Goal: Obtain resource: Download file/media

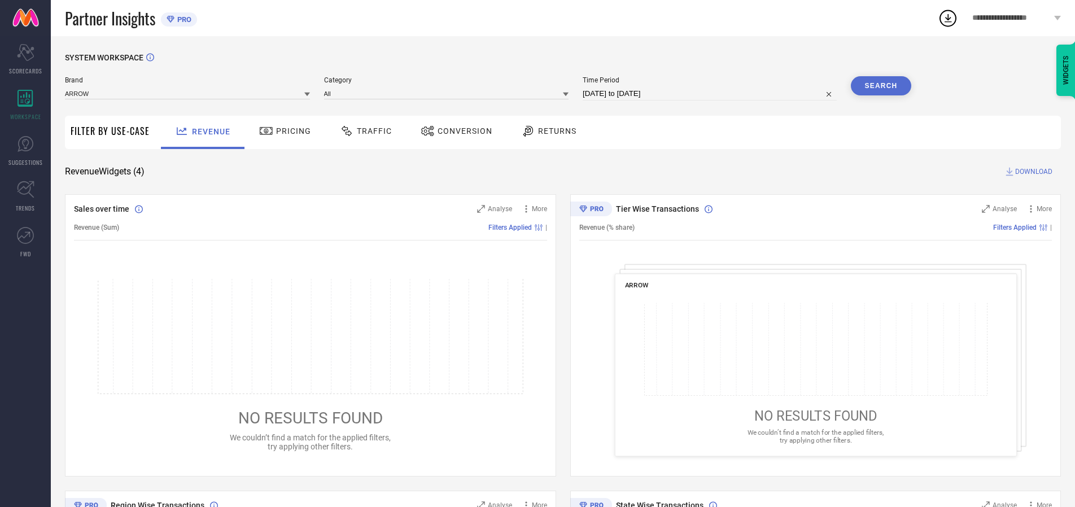
click at [363, 131] on span "Traffic" at bounding box center [374, 131] width 35 height 9
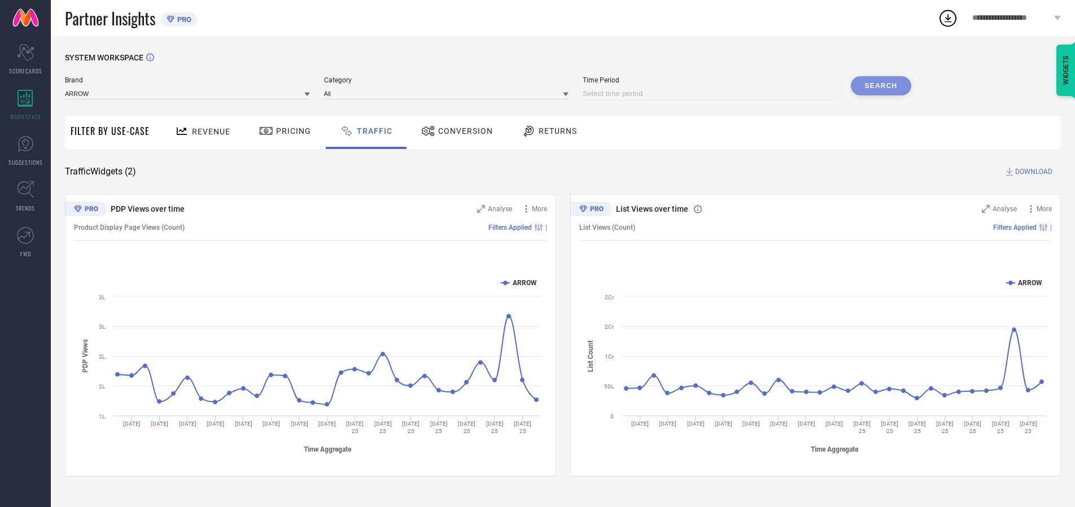
click at [712, 94] on input at bounding box center [710, 94] width 254 height 14
select select "7"
select select "2025"
select select "8"
select select "2025"
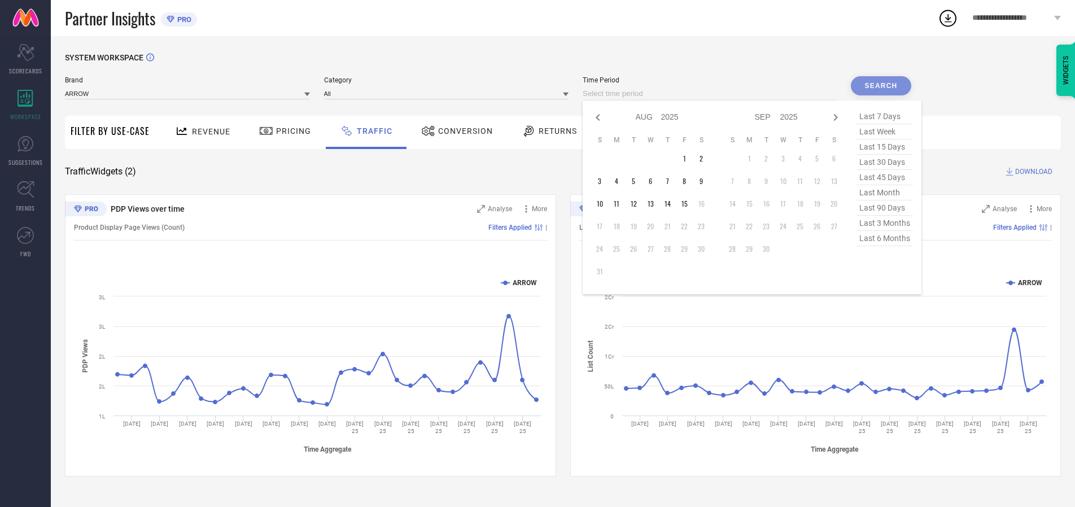
click at [620, 204] on td "11" at bounding box center [616, 203] width 17 height 17
type input "[DATE] to [DATE]"
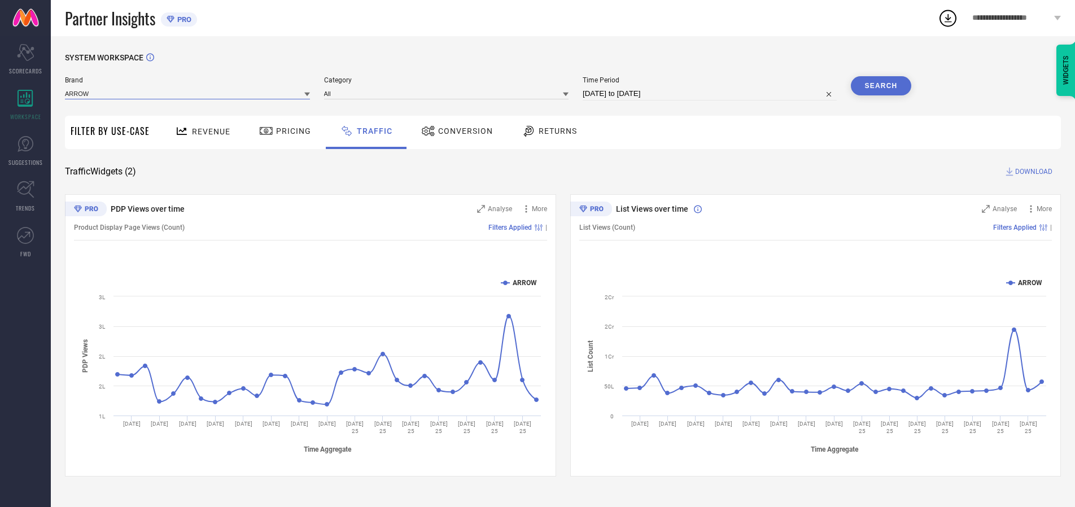
click at [188, 93] on input at bounding box center [187, 94] width 245 height 12
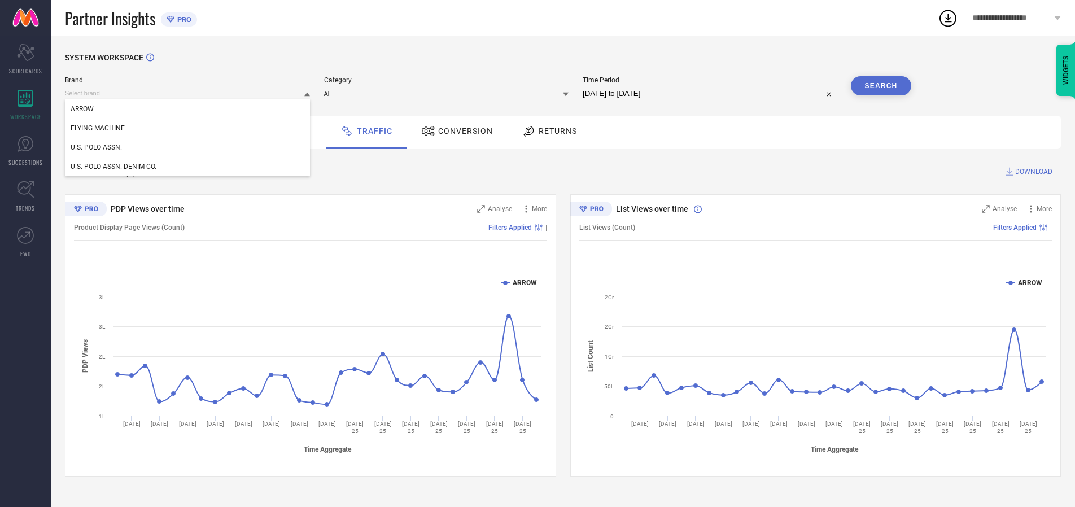
click at [188, 93] on input at bounding box center [187, 94] width 245 height 12
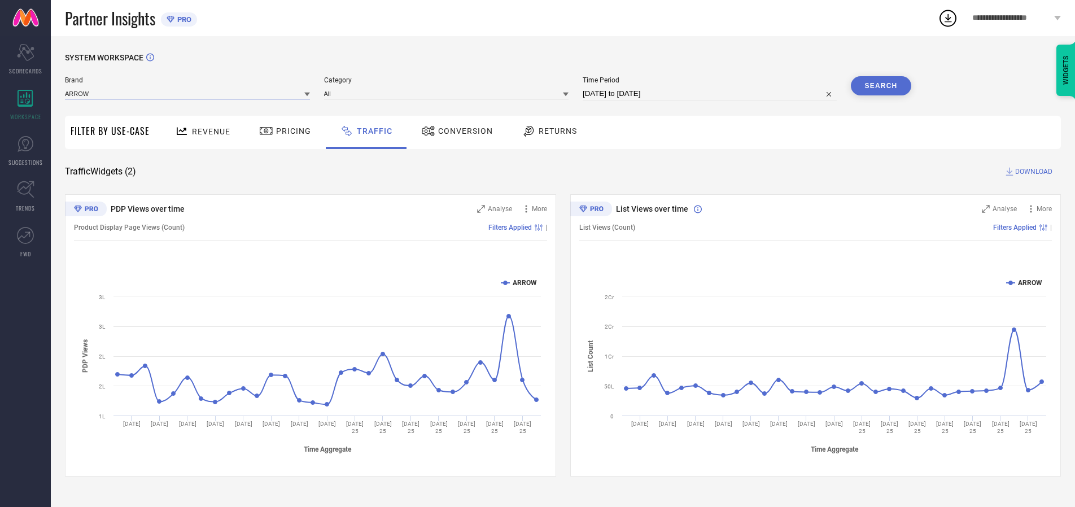
click at [188, 93] on input at bounding box center [187, 94] width 245 height 12
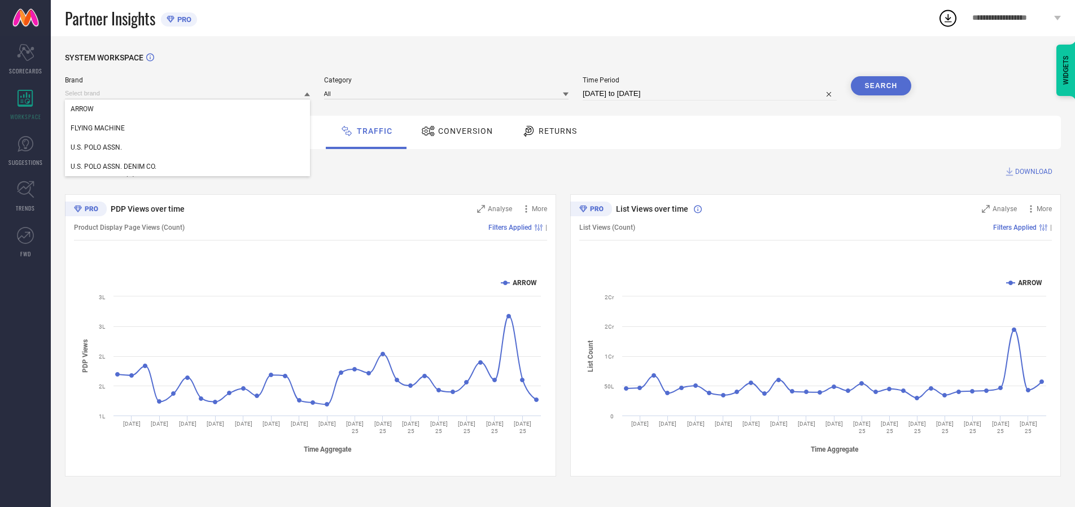
click at [188, 147] on div "U.S. POLO ASSN." at bounding box center [187, 147] width 245 height 19
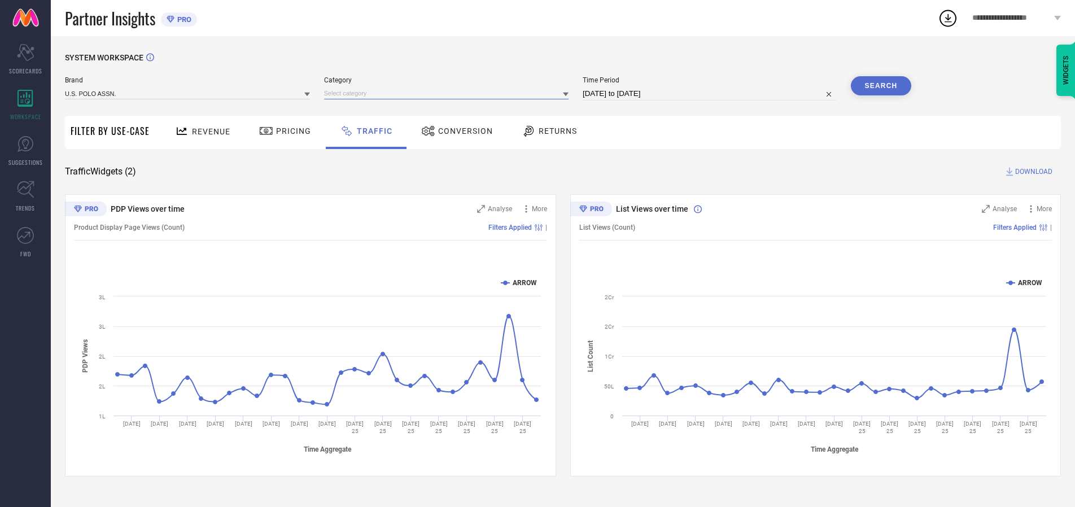
click at [449, 93] on input at bounding box center [446, 94] width 245 height 12
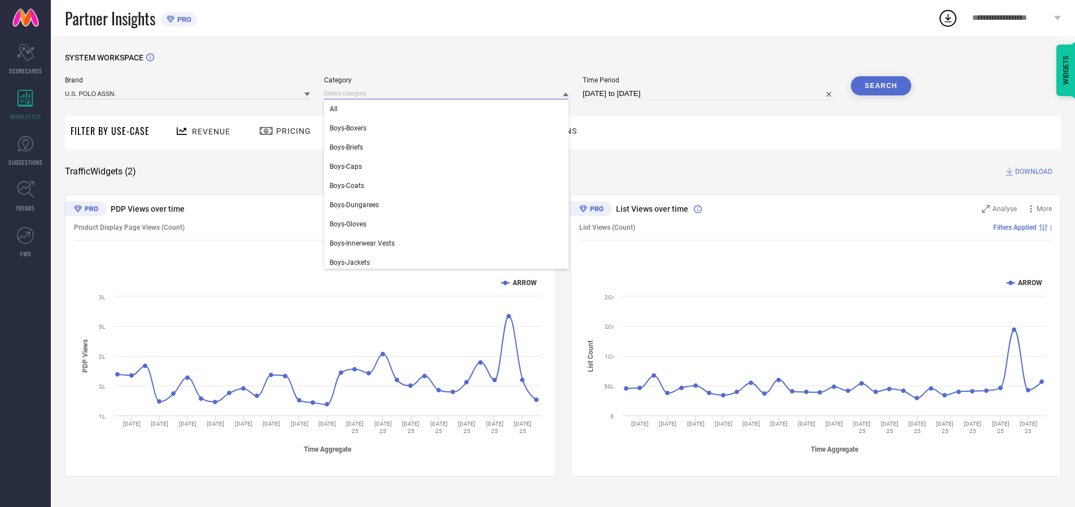
click at [449, 109] on div "All" at bounding box center [446, 108] width 245 height 19
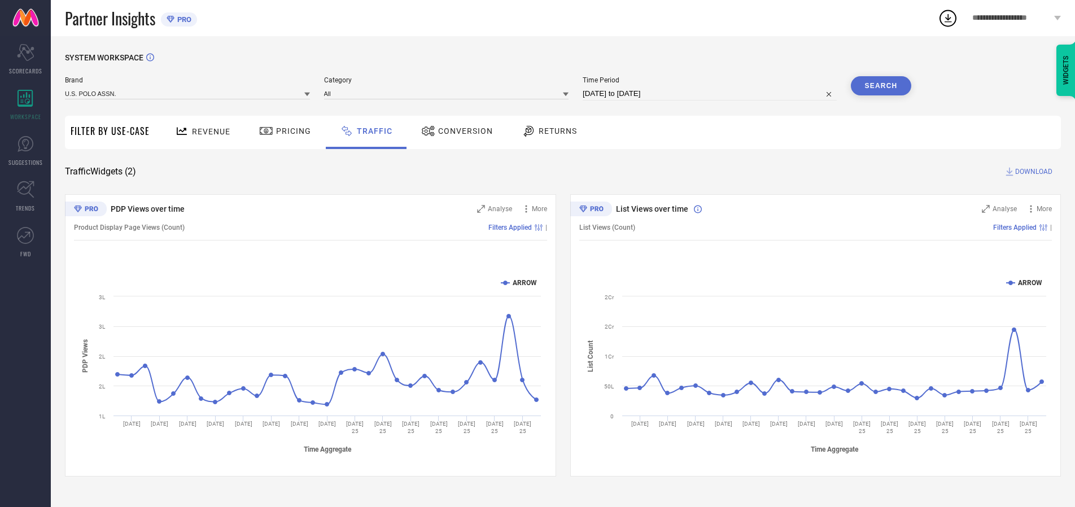
click at [881, 86] on button "Search" at bounding box center [881, 85] width 61 height 19
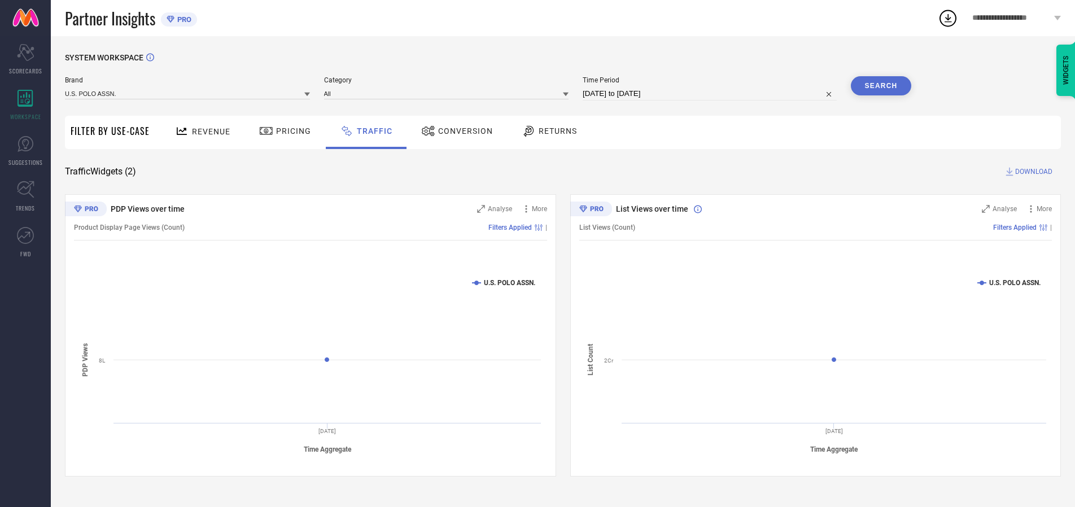
click at [1032, 172] on span "DOWNLOAD" at bounding box center [1033, 171] width 37 height 11
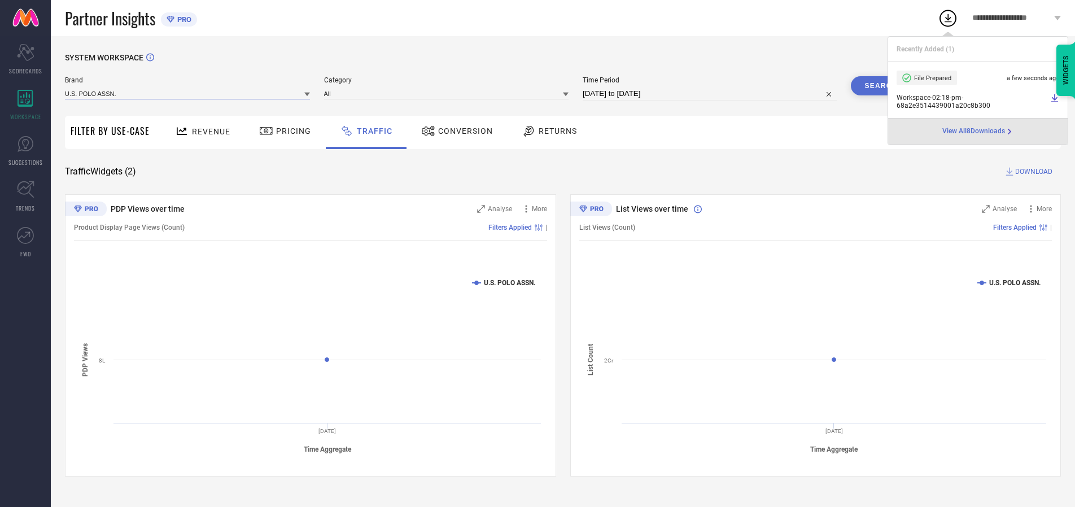
click at [188, 93] on input at bounding box center [187, 94] width 245 height 12
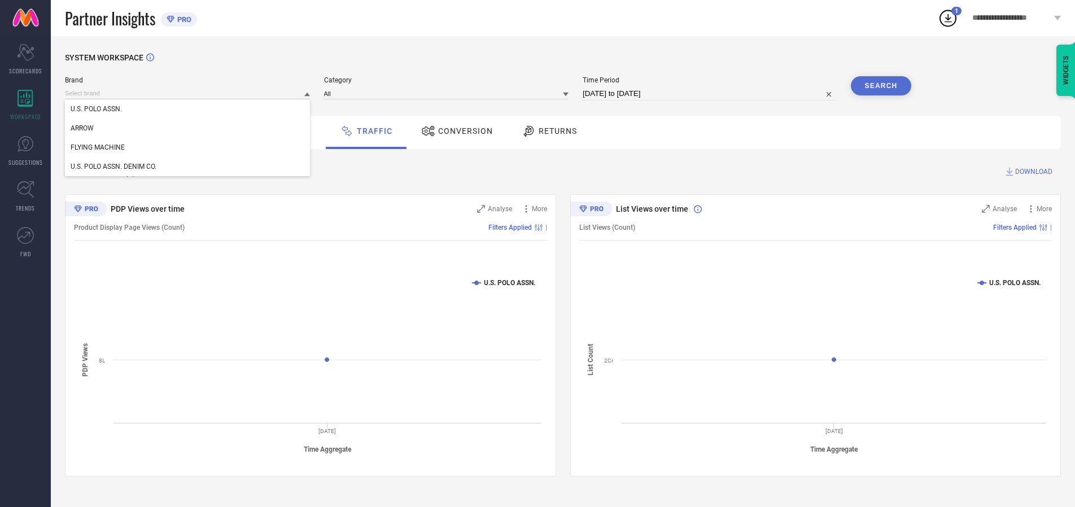
click at [188, 167] on div "U.S. POLO ASSN. DENIM CO." at bounding box center [187, 166] width 245 height 19
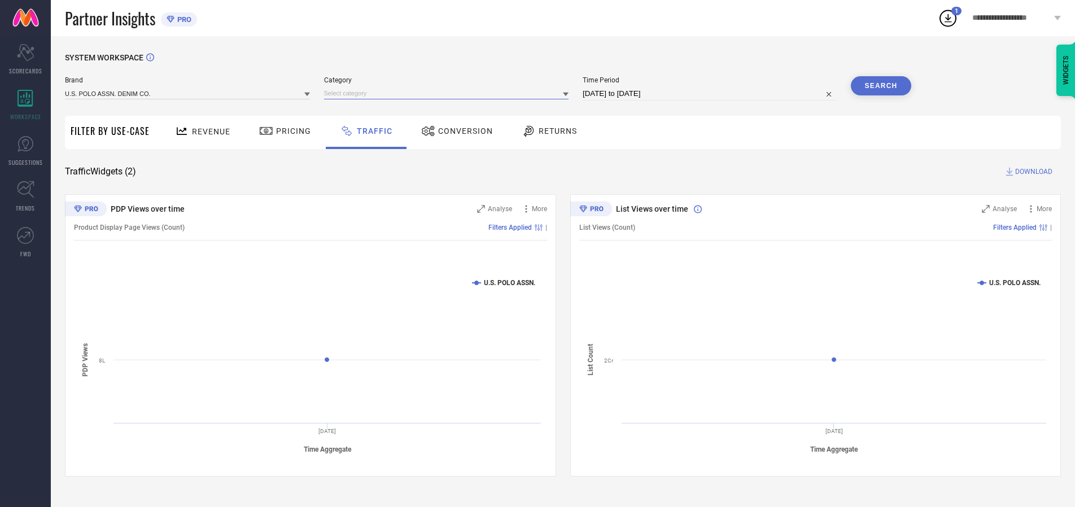
click at [449, 93] on input at bounding box center [446, 94] width 245 height 12
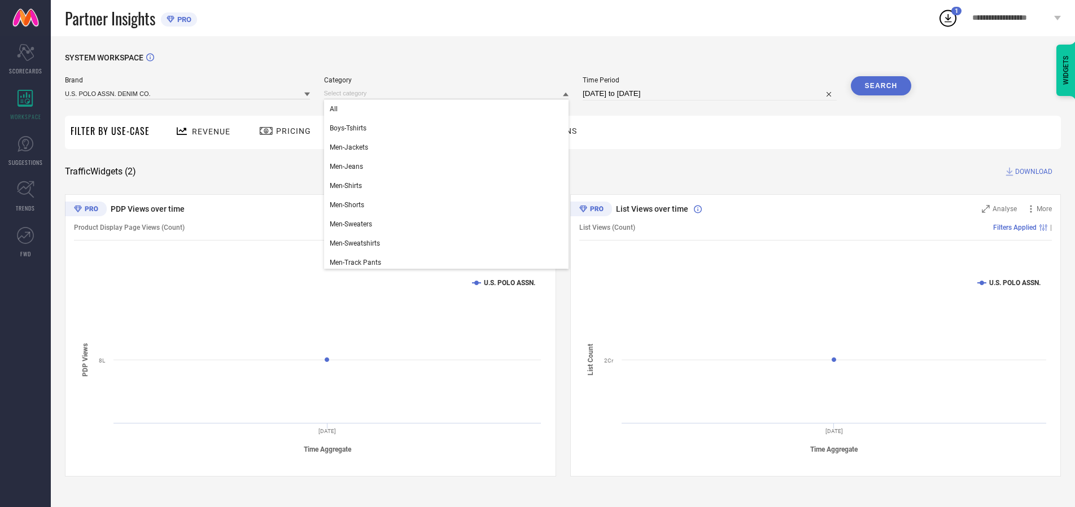
click at [449, 109] on div "All" at bounding box center [446, 108] width 245 height 19
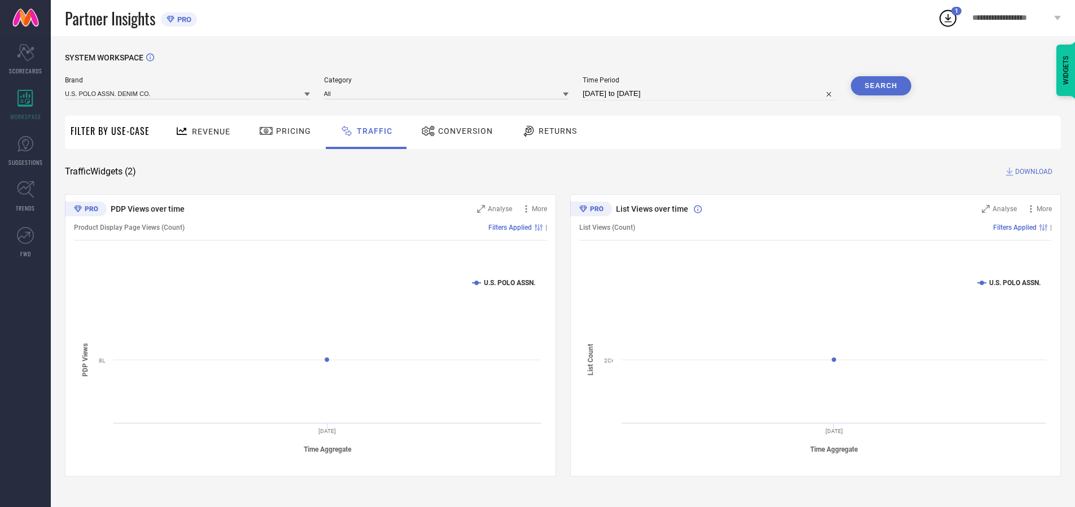
click at [881, 86] on button "Search" at bounding box center [881, 85] width 61 height 19
click at [1032, 172] on span "DOWNLOAD" at bounding box center [1033, 171] width 37 height 11
click at [712, 94] on input at bounding box center [710, 94] width 254 height 14
select select "7"
select select "2025"
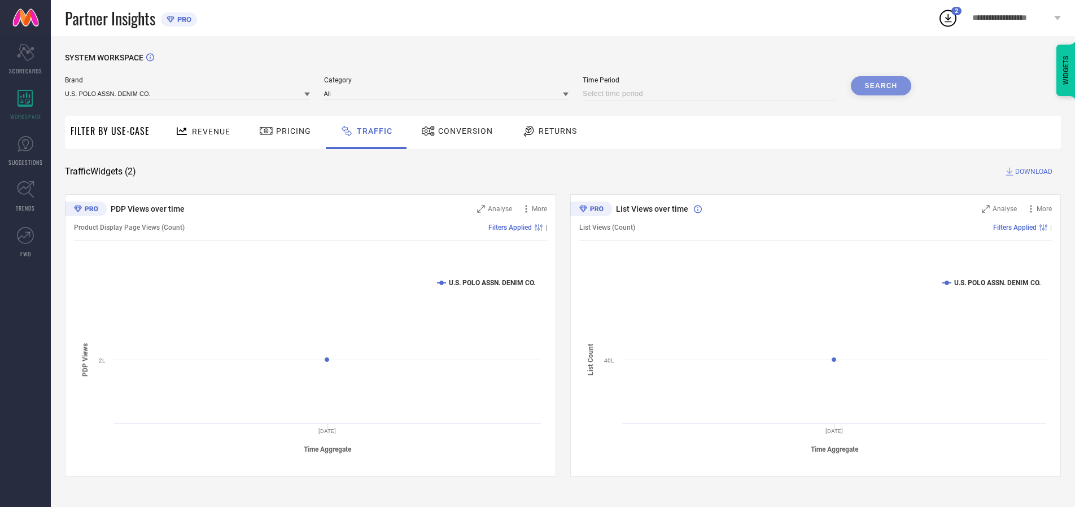
select select "8"
select select "2025"
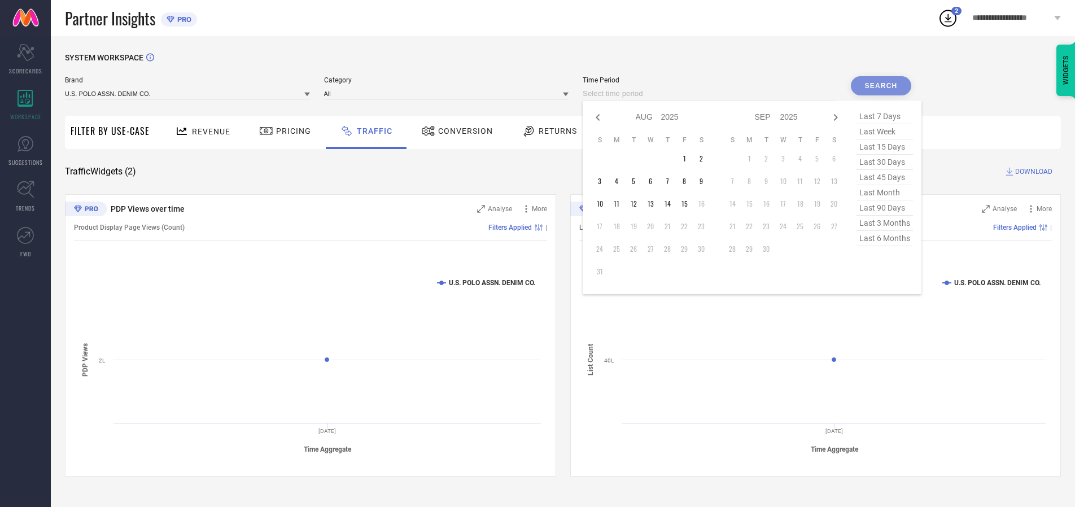
click at [637, 204] on td "12" at bounding box center [633, 203] width 17 height 17
type input "[DATE] to [DATE]"
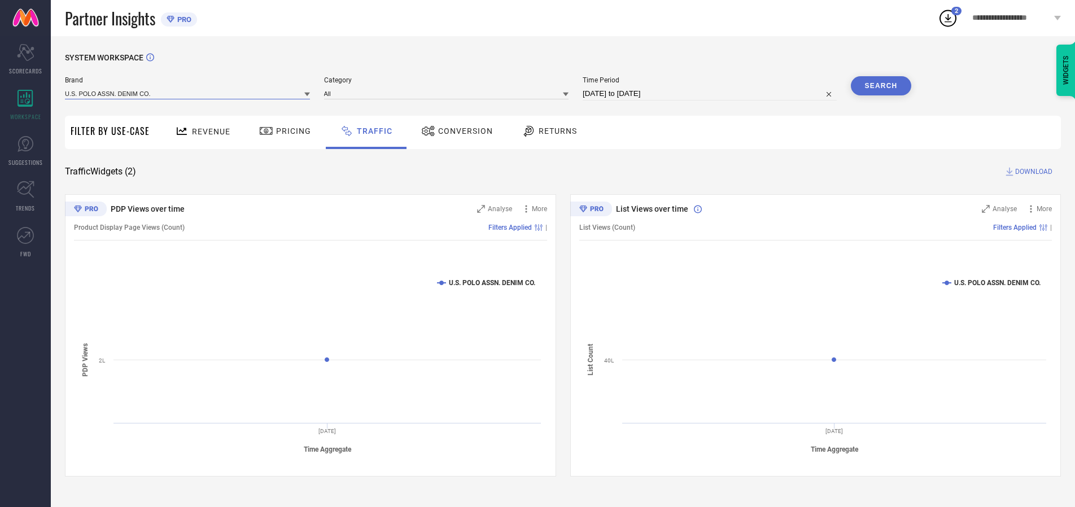
click at [188, 93] on input at bounding box center [187, 94] width 245 height 12
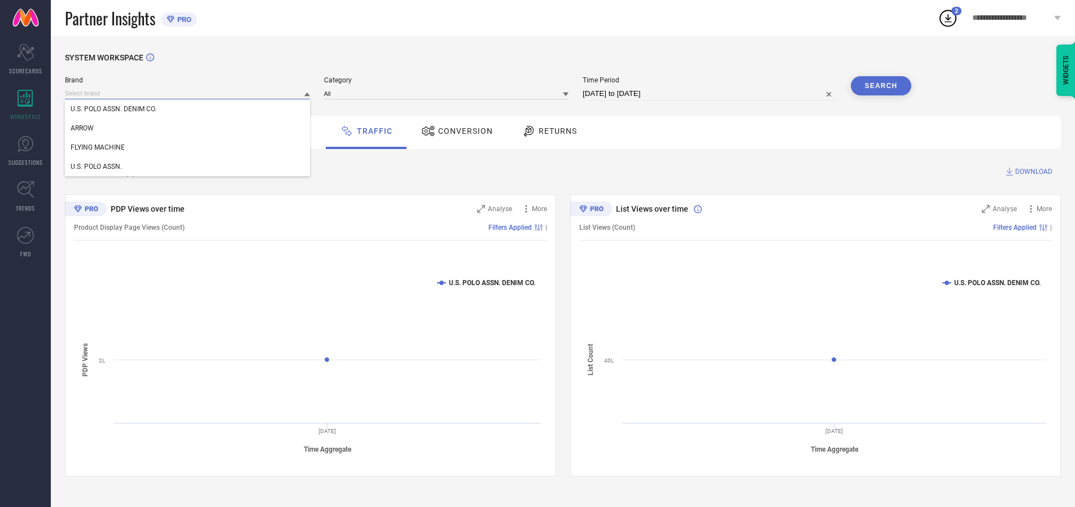
click at [188, 93] on input at bounding box center [187, 94] width 245 height 12
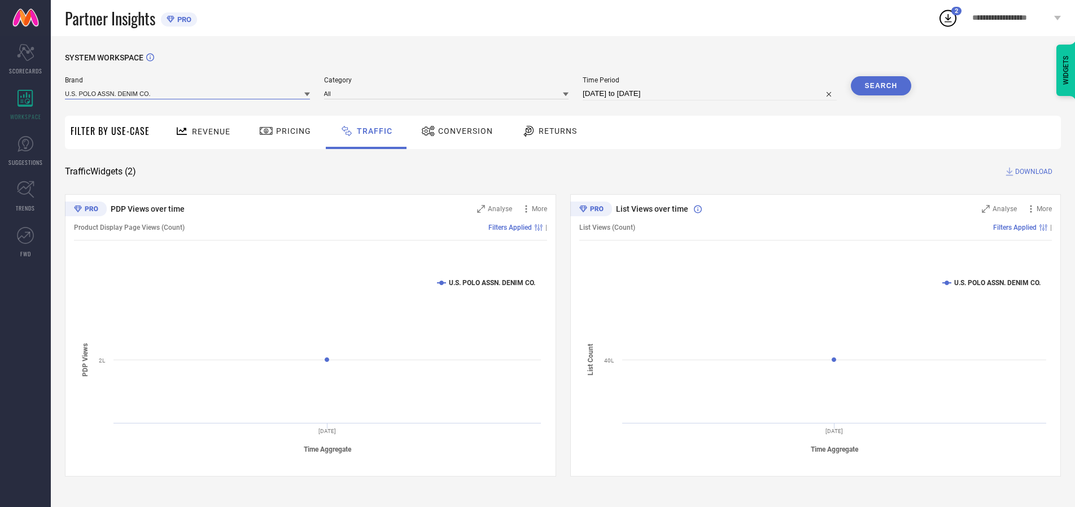
click at [188, 93] on input at bounding box center [187, 94] width 245 height 12
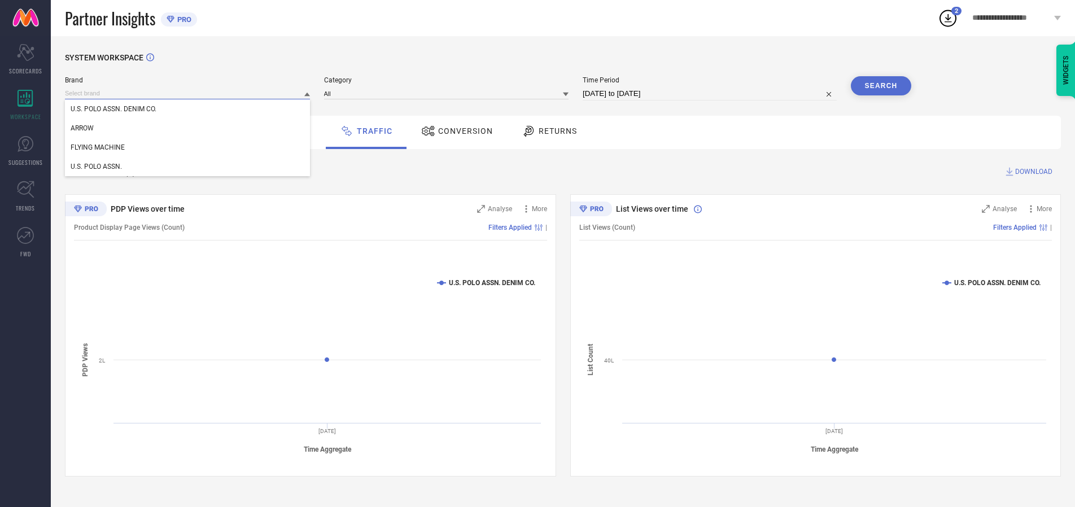
click at [188, 109] on div "U.S. POLO ASSN. DENIM CO." at bounding box center [187, 108] width 245 height 19
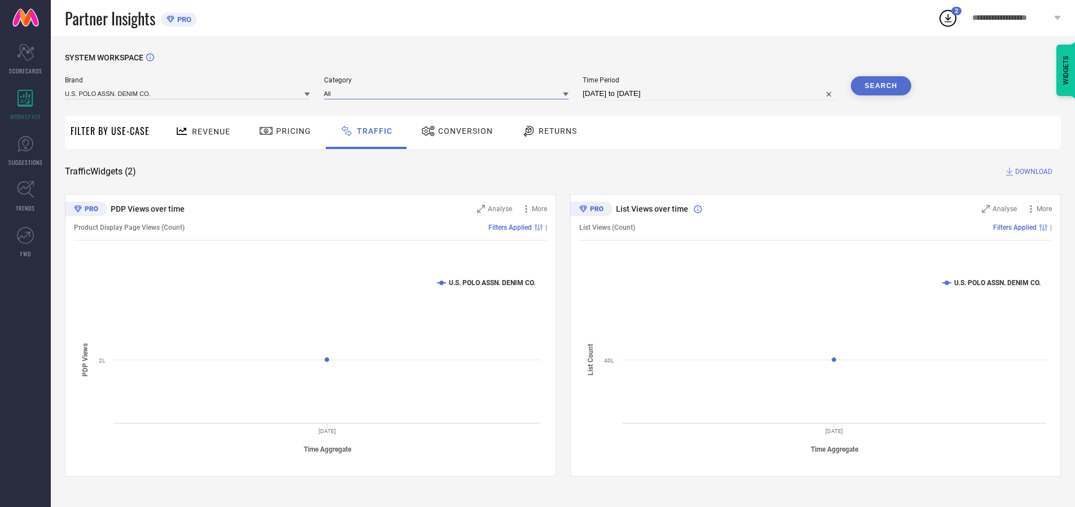
click at [449, 93] on input at bounding box center [446, 94] width 245 height 12
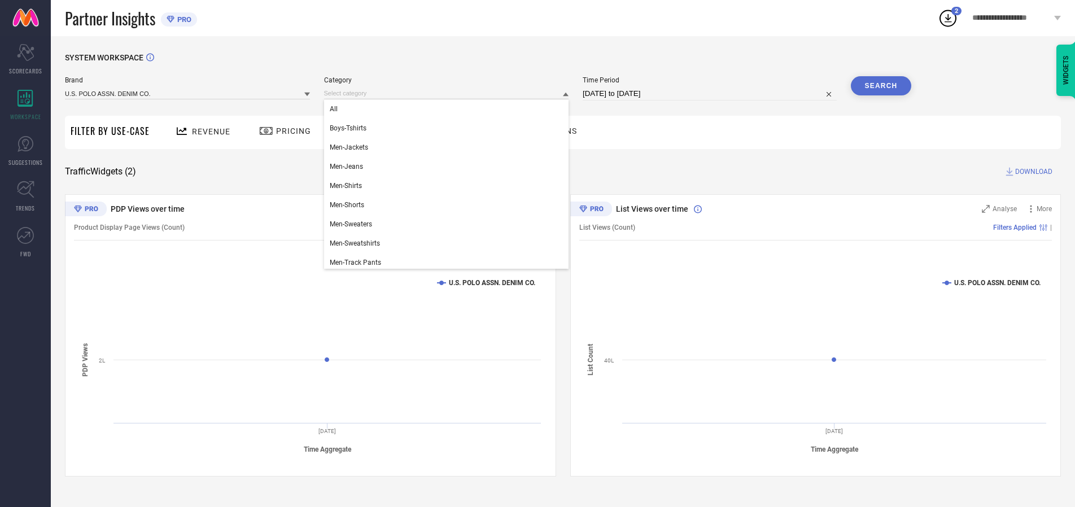
click at [449, 109] on div "All" at bounding box center [446, 108] width 245 height 19
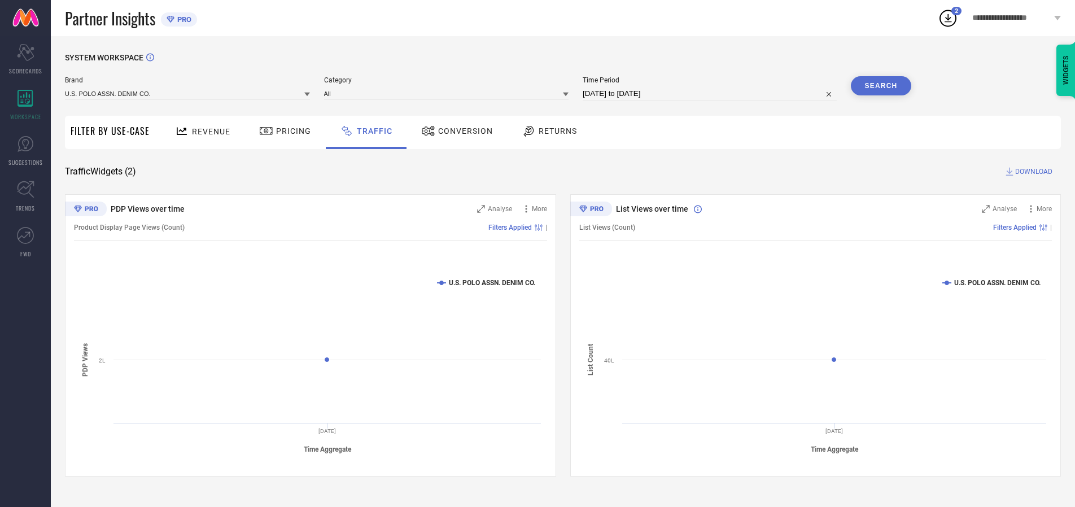
click at [881, 86] on button "Search" at bounding box center [881, 85] width 61 height 19
click at [1032, 172] on span "DOWNLOAD" at bounding box center [1033, 171] width 37 height 11
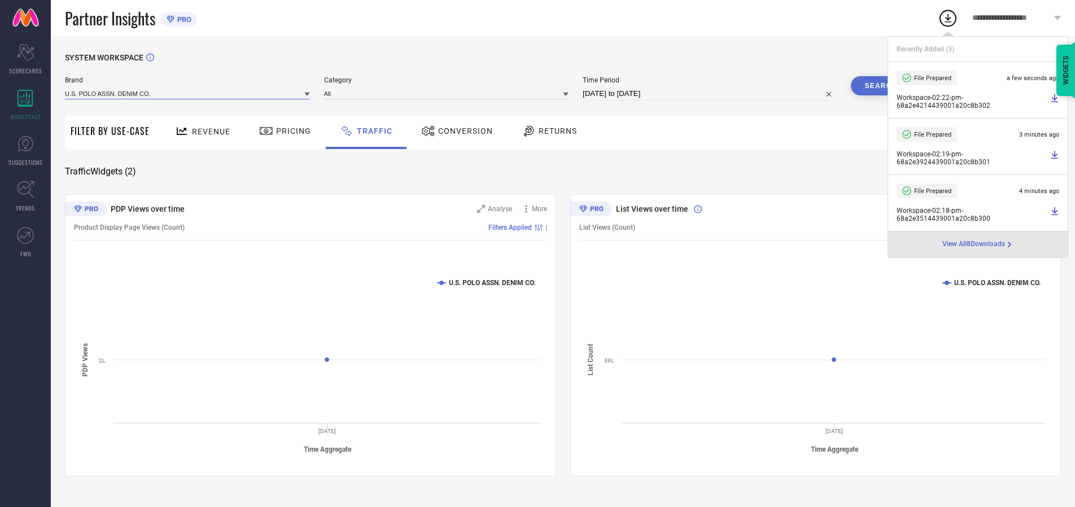
click at [188, 93] on input at bounding box center [187, 94] width 245 height 12
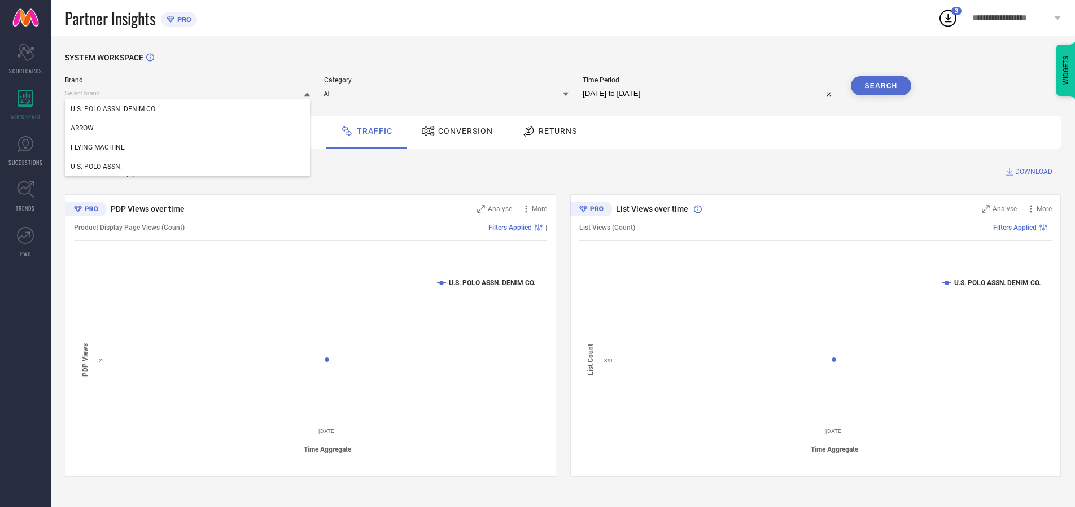
click at [188, 167] on div "U.S. POLO ASSN." at bounding box center [187, 166] width 245 height 19
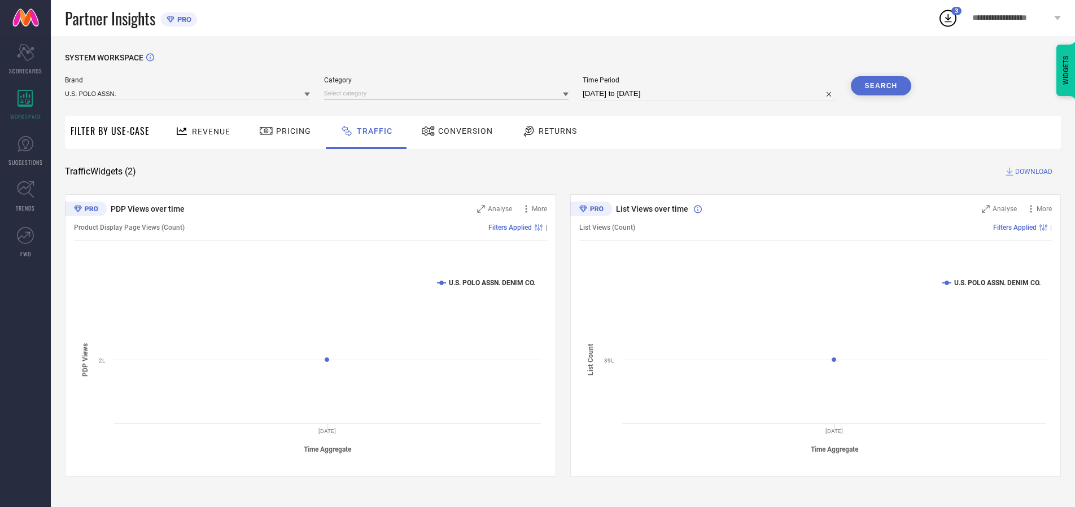
click at [449, 93] on input at bounding box center [446, 94] width 245 height 12
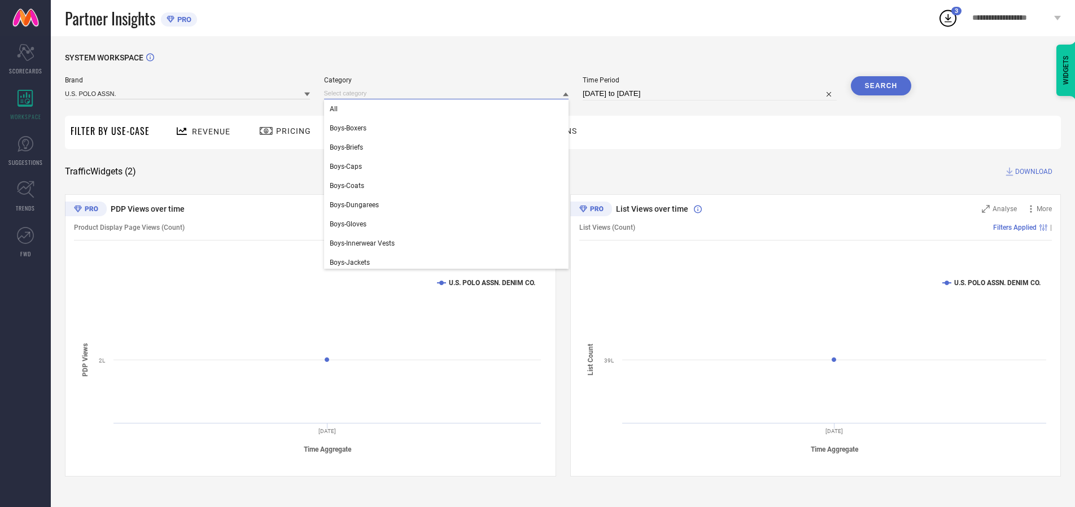
click at [449, 109] on div "All" at bounding box center [446, 108] width 245 height 19
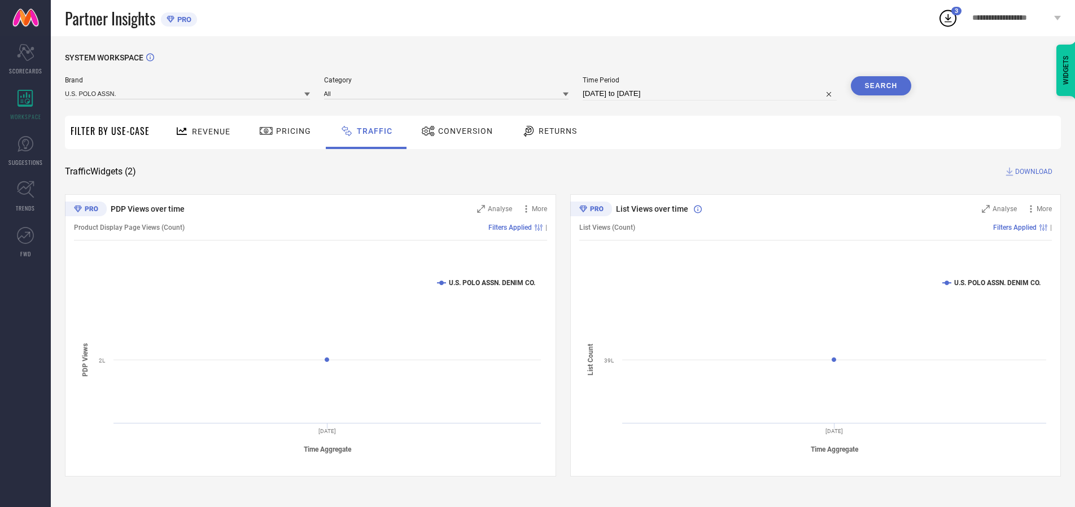
click at [881, 86] on button "Search" at bounding box center [881, 85] width 61 height 19
click at [1032, 172] on span "DOWNLOAD" at bounding box center [1033, 171] width 37 height 11
click at [712, 94] on input at bounding box center [710, 94] width 254 height 14
select select "7"
select select "2025"
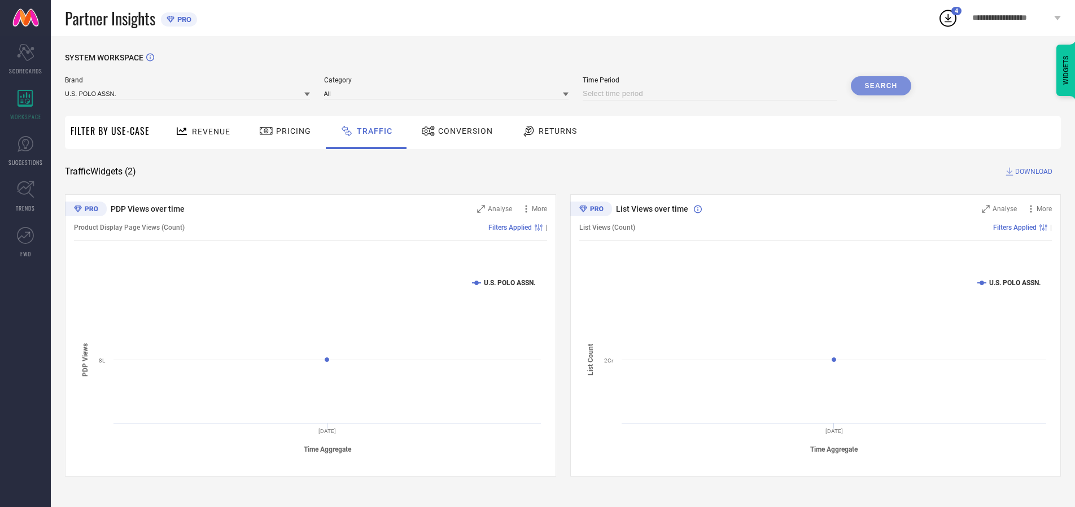
select select "8"
select select "2025"
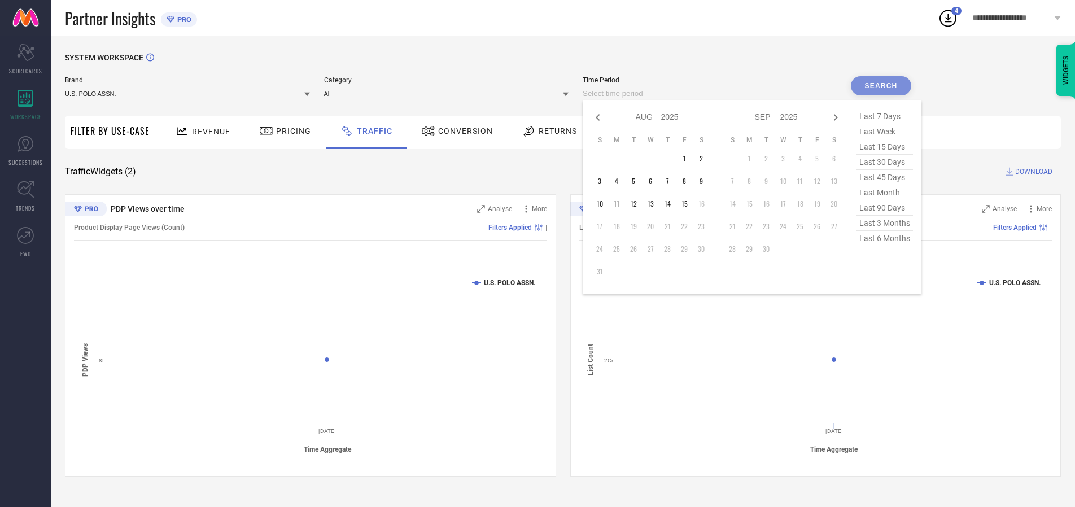
click at [654, 204] on td "13" at bounding box center [650, 203] width 17 height 17
type input "[DATE] to [DATE]"
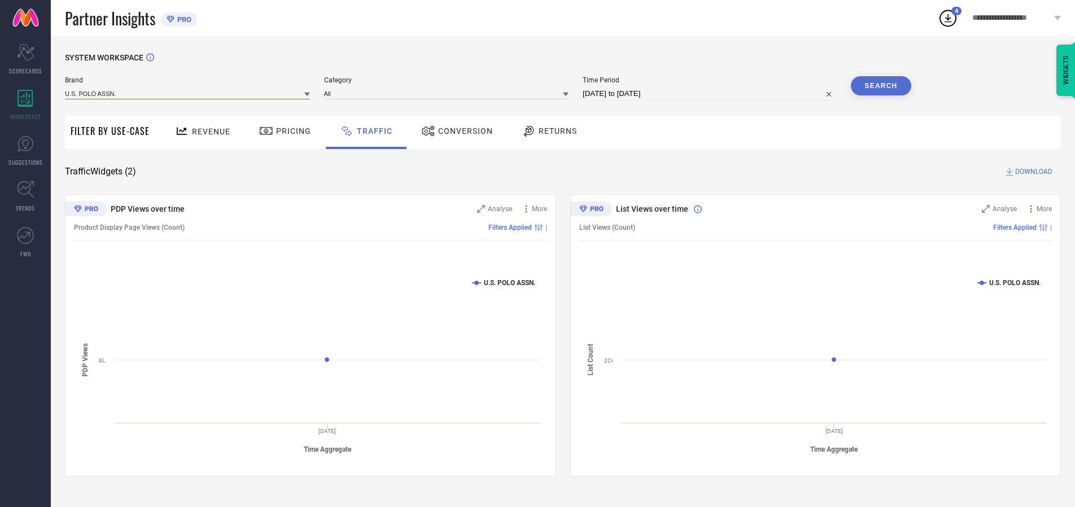
click at [188, 93] on input at bounding box center [187, 94] width 245 height 12
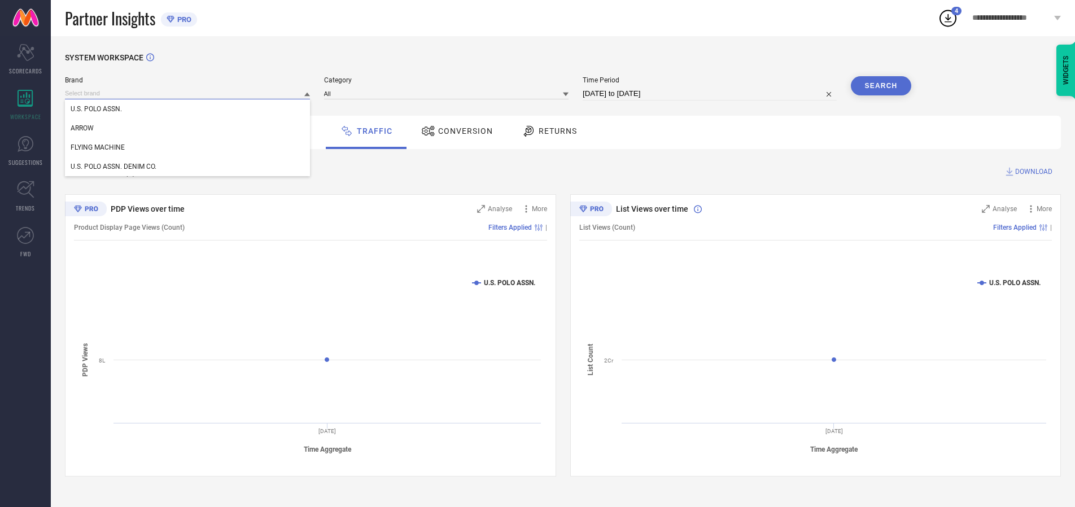
click at [188, 93] on input at bounding box center [187, 94] width 245 height 12
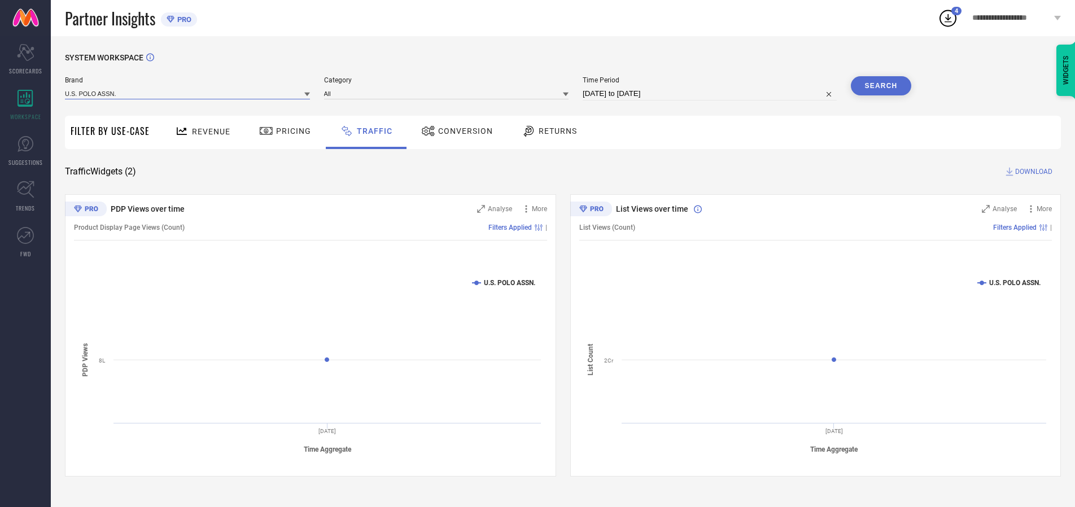
click at [188, 93] on input at bounding box center [187, 94] width 245 height 12
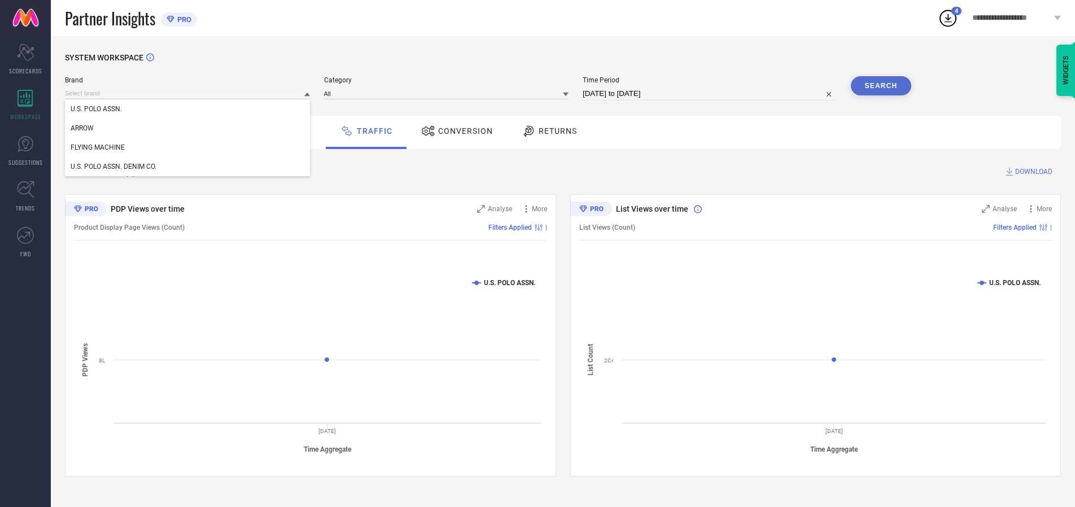
click at [188, 109] on div "U.S. POLO ASSN." at bounding box center [187, 108] width 245 height 19
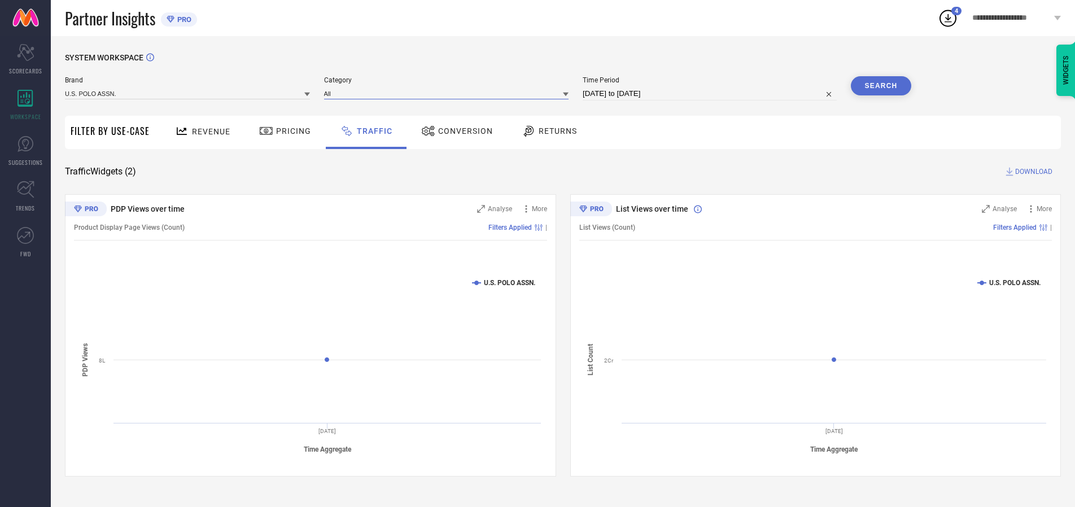
click at [449, 93] on input at bounding box center [446, 94] width 245 height 12
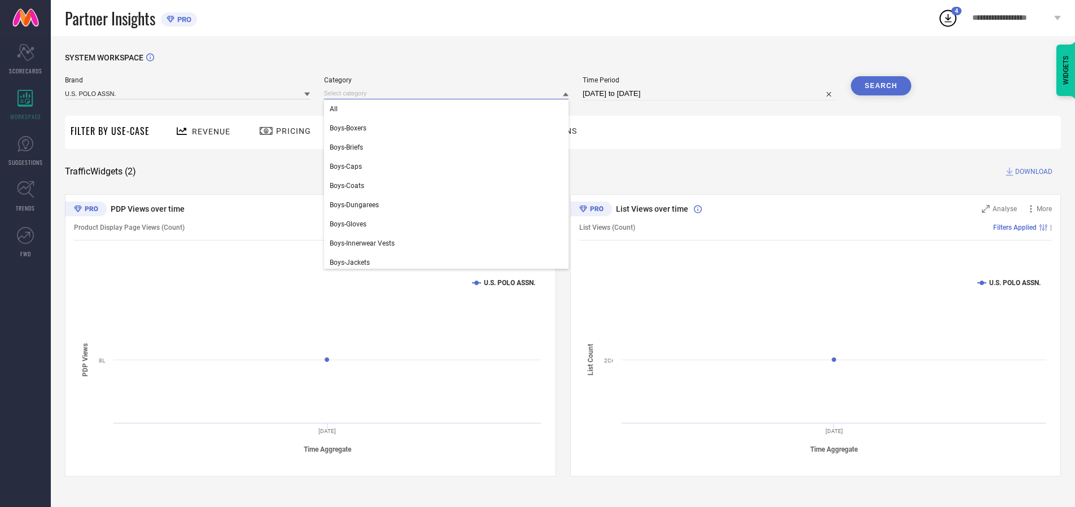
click at [449, 109] on div "All" at bounding box center [446, 108] width 245 height 19
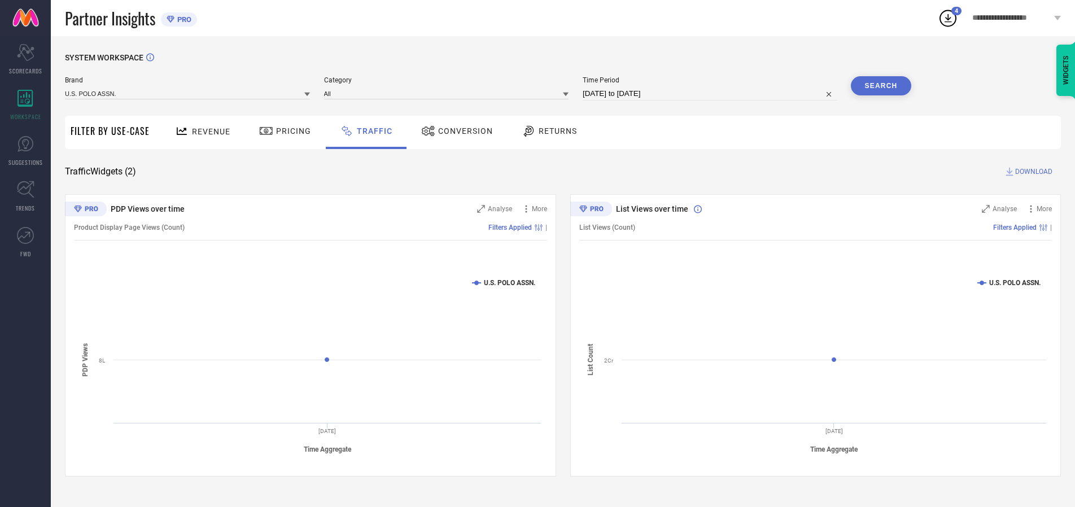
click at [881, 86] on button "Search" at bounding box center [881, 85] width 61 height 19
click at [1032, 172] on span "DOWNLOAD" at bounding box center [1033, 171] width 37 height 11
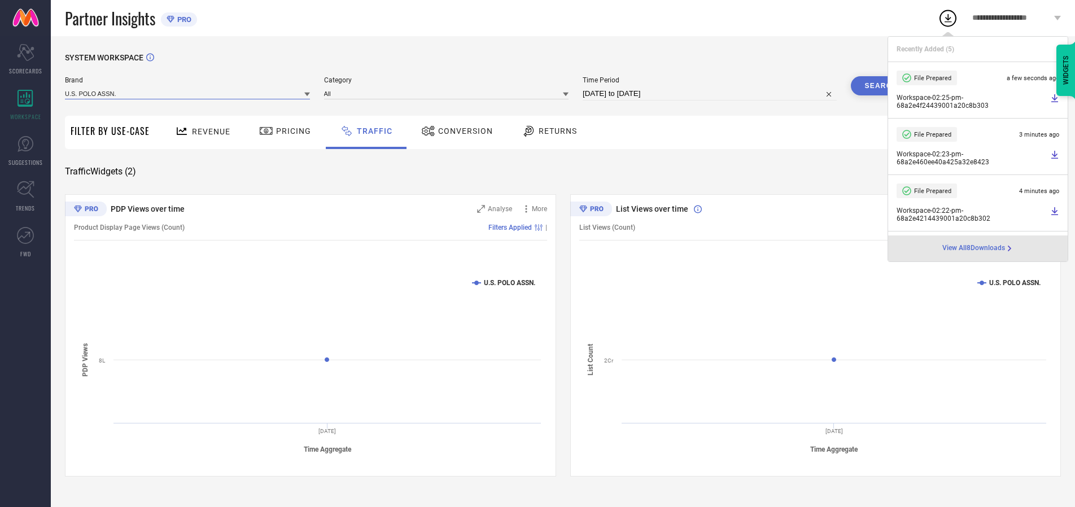
click at [188, 93] on input at bounding box center [187, 94] width 245 height 12
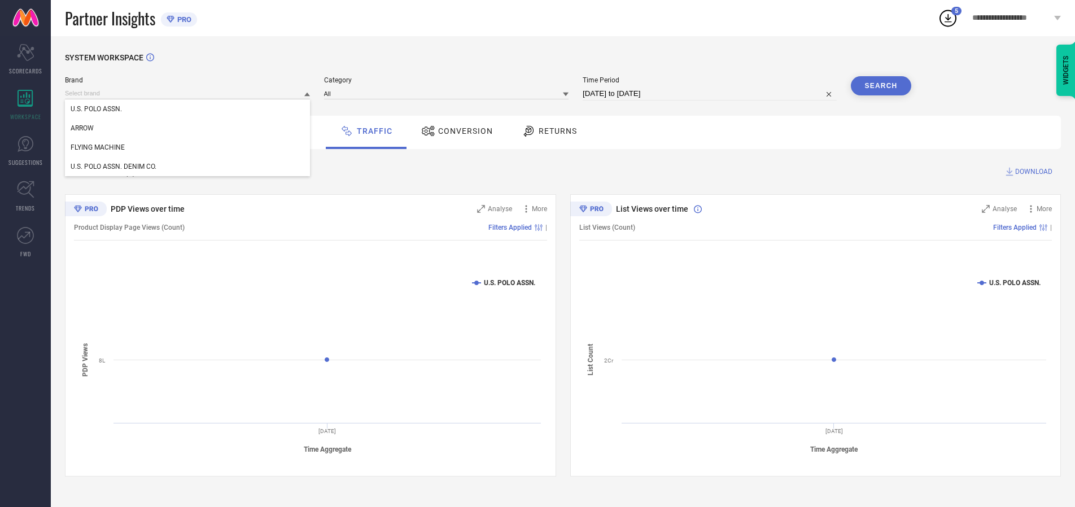
click at [188, 167] on div "U.S. POLO ASSN. DENIM CO." at bounding box center [187, 166] width 245 height 19
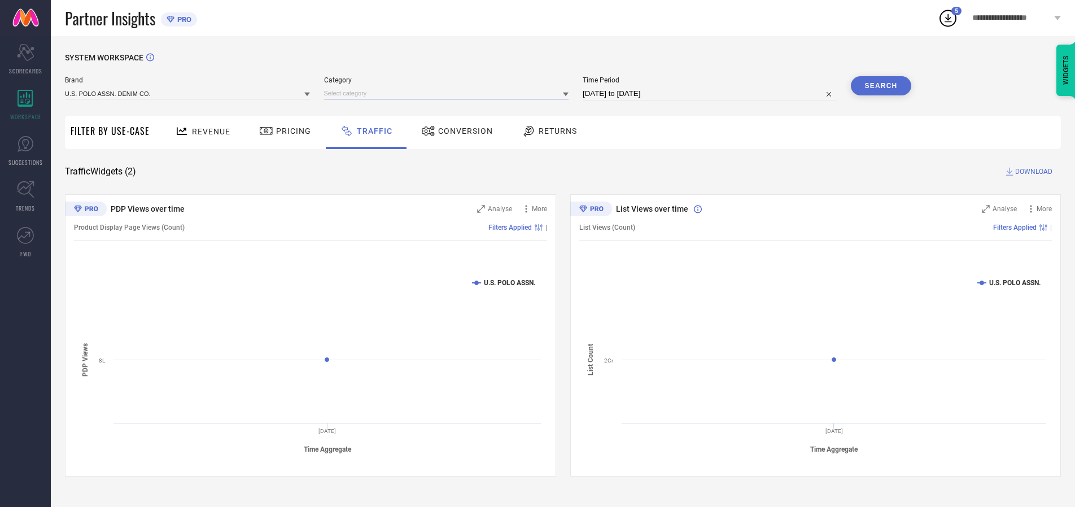
click at [449, 93] on input at bounding box center [446, 94] width 245 height 12
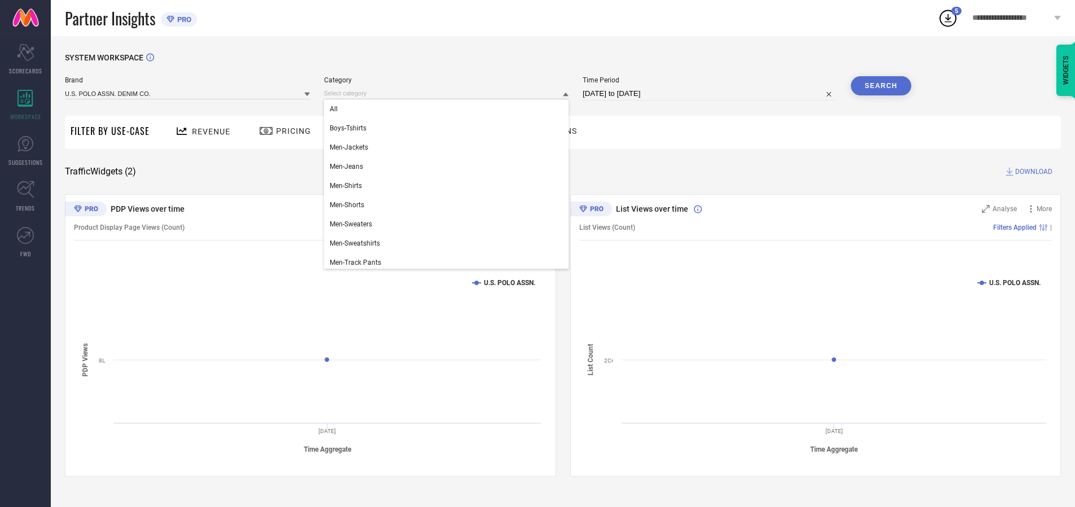
click at [449, 109] on div "All" at bounding box center [446, 108] width 245 height 19
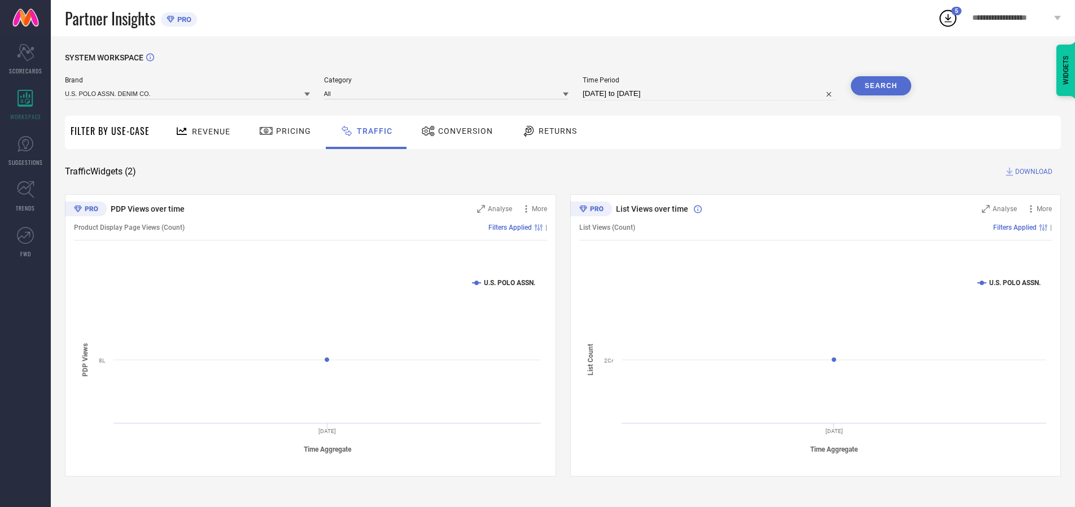
click at [881, 86] on button "Search" at bounding box center [881, 85] width 61 height 19
click at [1032, 172] on span "DOWNLOAD" at bounding box center [1033, 171] width 37 height 11
click at [712, 94] on input at bounding box center [710, 94] width 254 height 14
select select "7"
select select "2025"
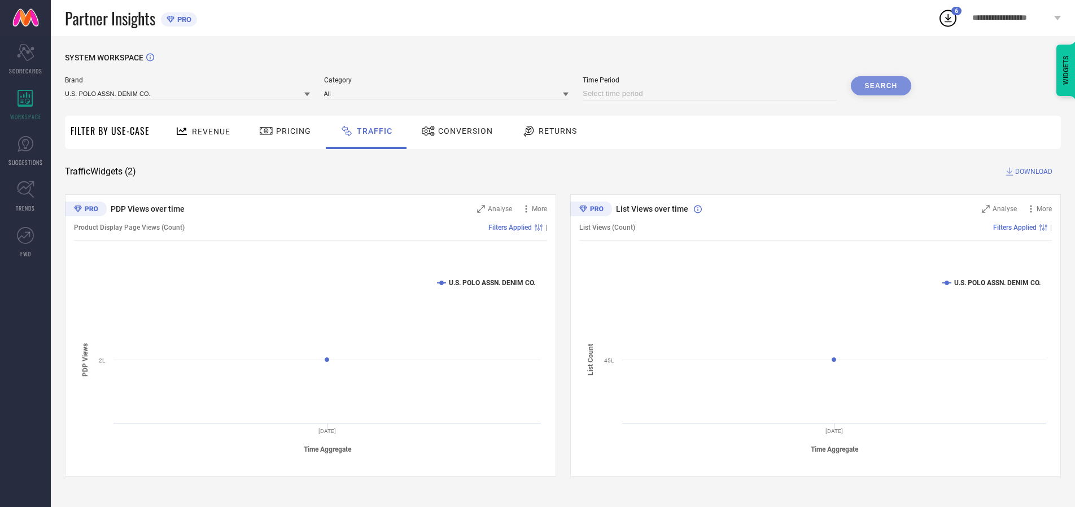
select select "8"
select select "2025"
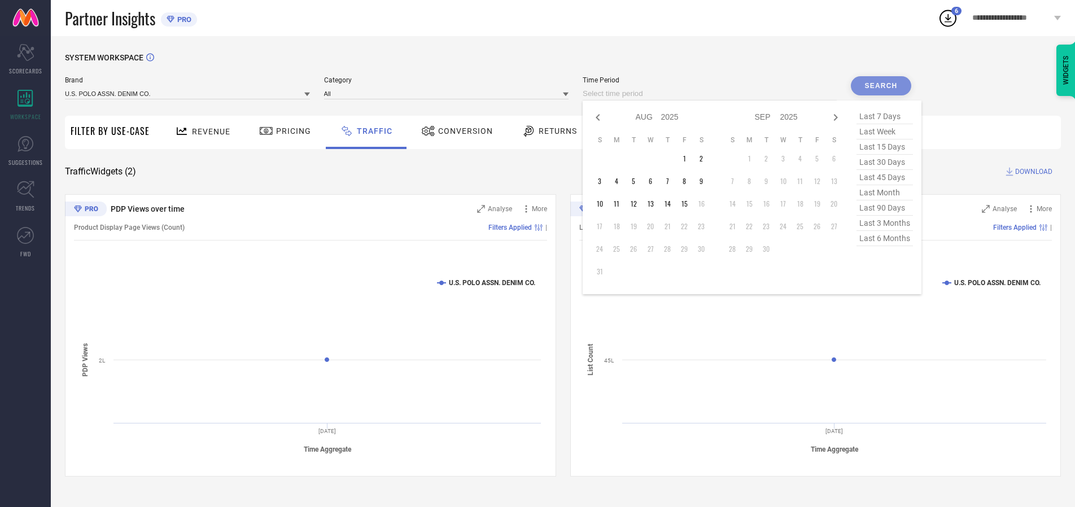
click at [671, 204] on td "14" at bounding box center [667, 203] width 17 height 17
type input "[DATE] to [DATE]"
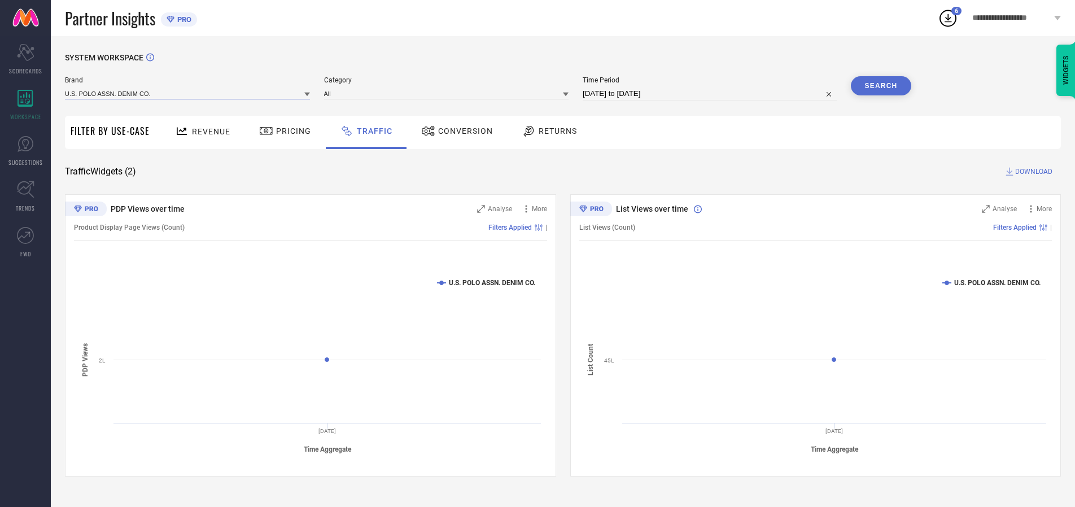
click at [188, 93] on input at bounding box center [187, 94] width 245 height 12
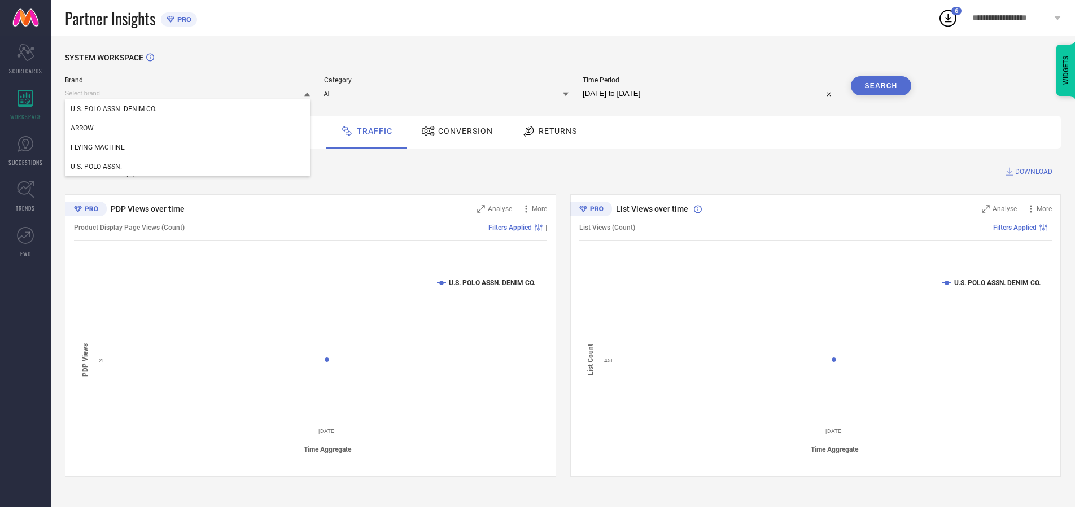
click at [188, 93] on input at bounding box center [187, 94] width 245 height 12
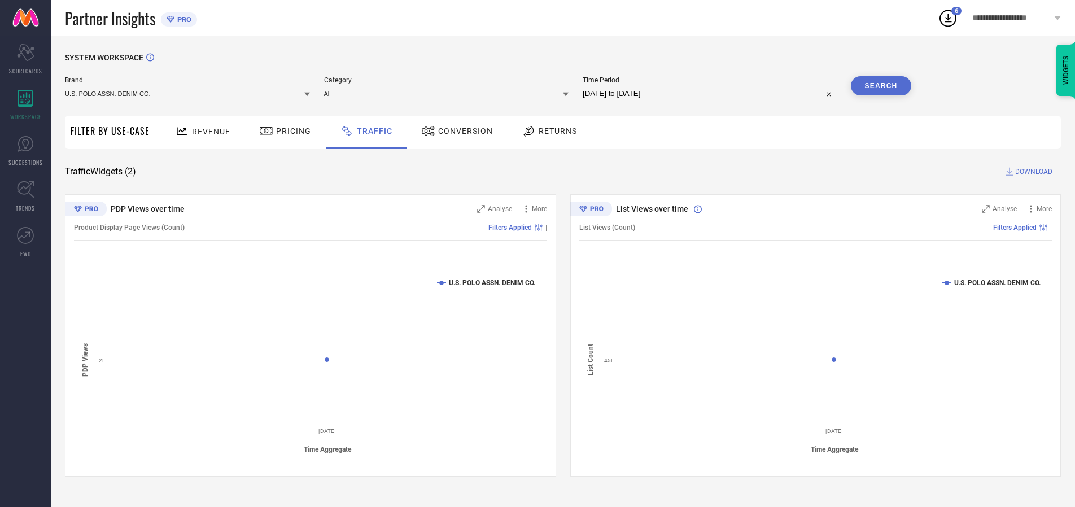
click at [188, 93] on input at bounding box center [187, 94] width 245 height 12
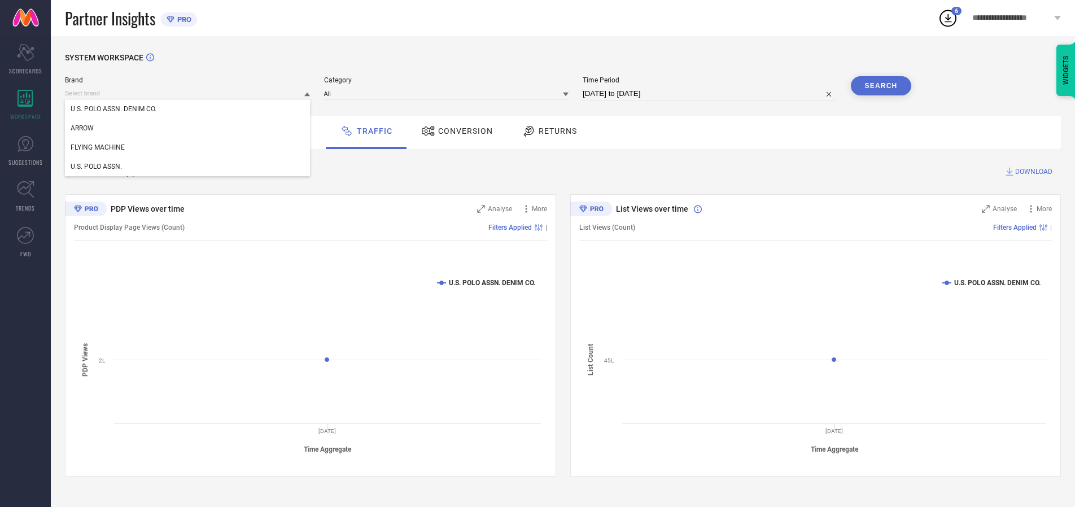
click at [188, 109] on div "U.S. POLO ASSN. DENIM CO." at bounding box center [187, 108] width 245 height 19
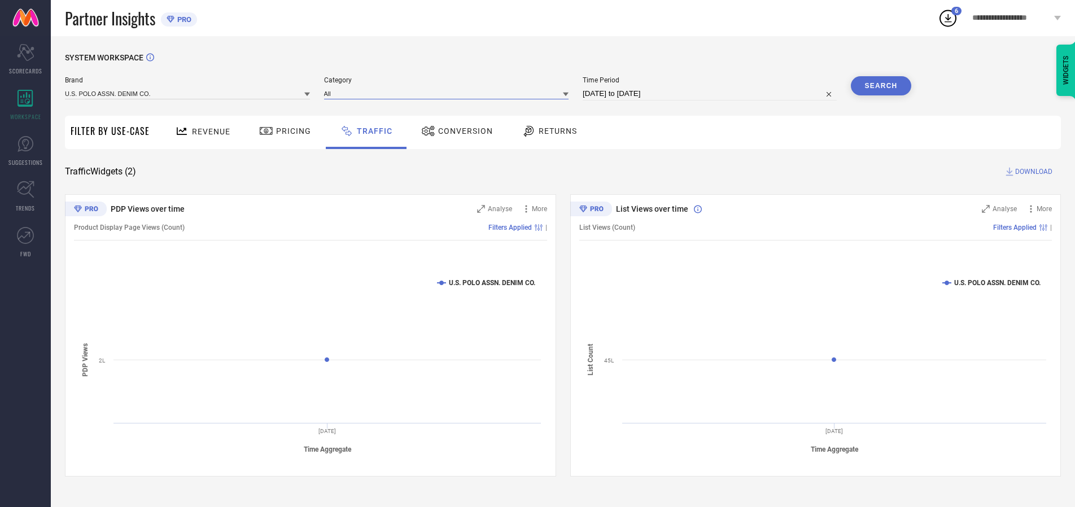
click at [449, 93] on input at bounding box center [446, 94] width 245 height 12
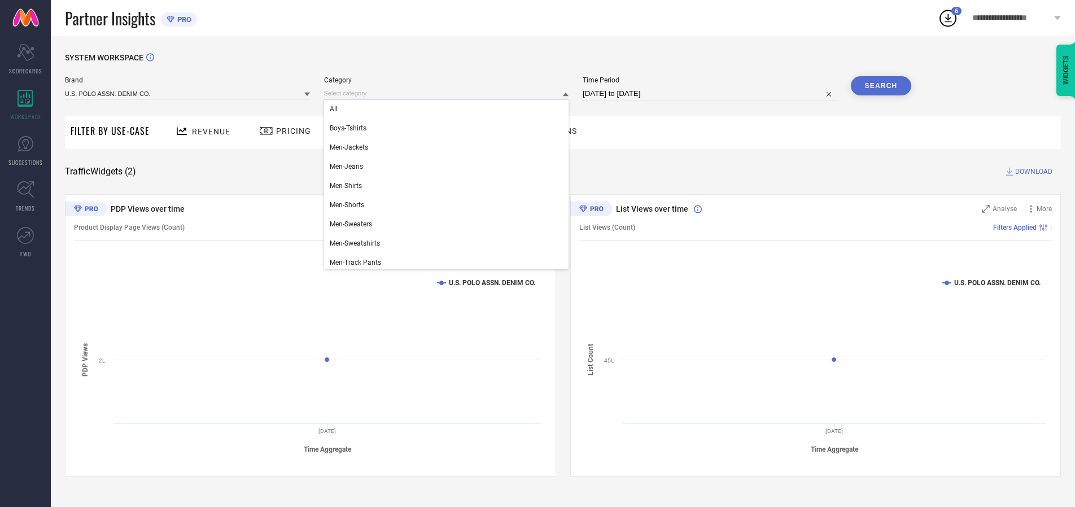
click at [449, 109] on div "All" at bounding box center [446, 108] width 245 height 19
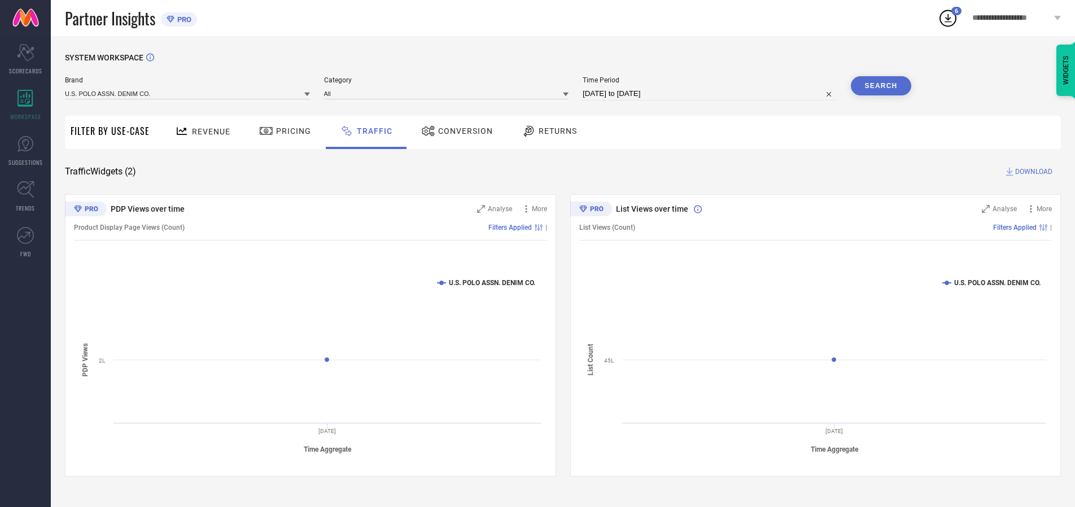
click at [881, 86] on button "Search" at bounding box center [881, 85] width 61 height 19
click at [1032, 172] on span "DOWNLOAD" at bounding box center [1033, 171] width 37 height 11
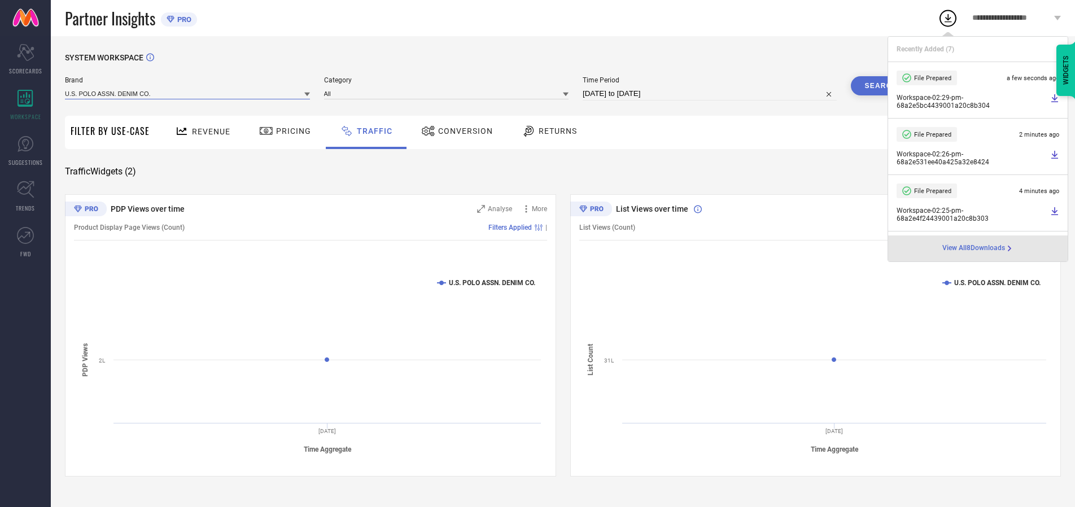
click at [188, 93] on input at bounding box center [187, 94] width 245 height 12
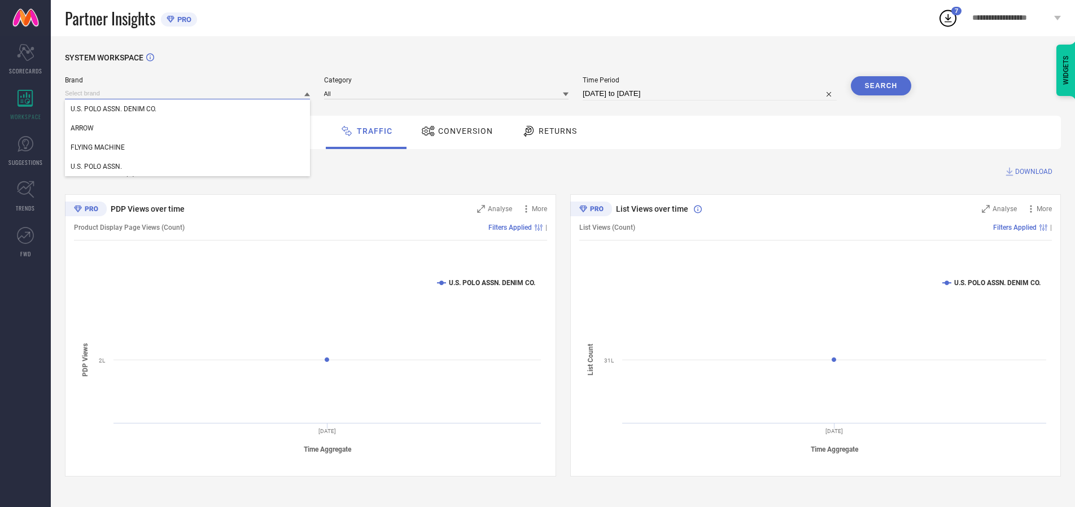
click at [188, 167] on div "U.S. POLO ASSN." at bounding box center [187, 166] width 245 height 19
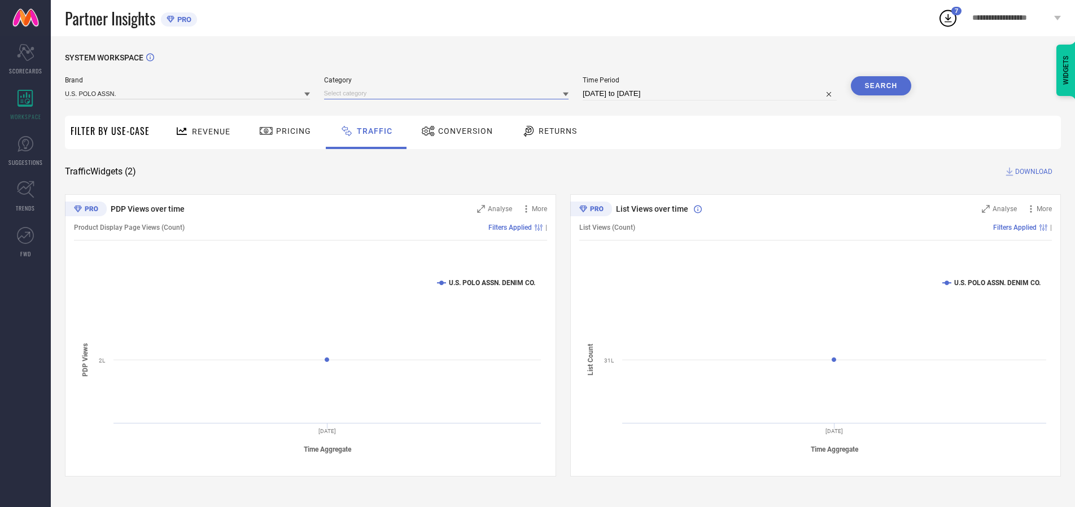
click at [449, 93] on input at bounding box center [446, 94] width 245 height 12
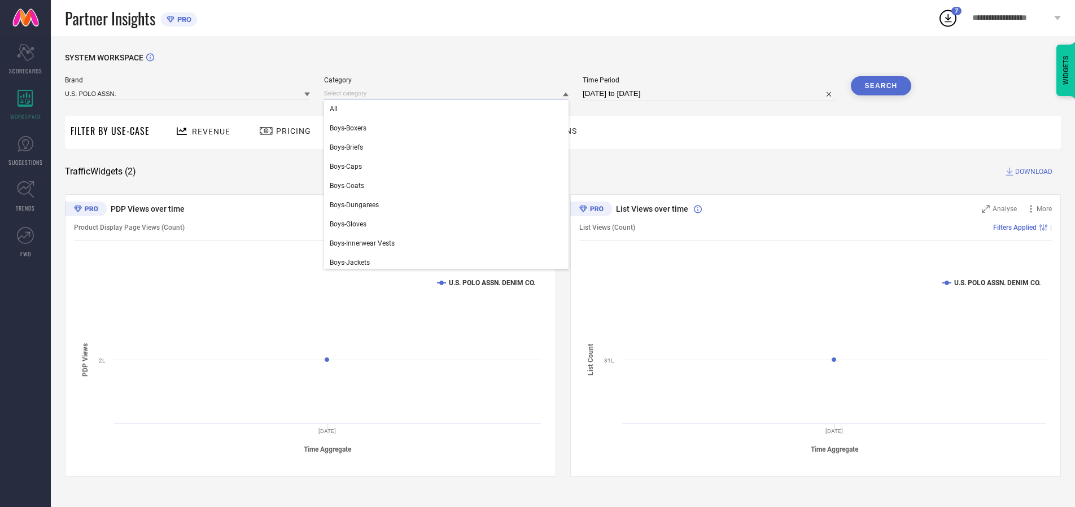
click at [449, 109] on div "All" at bounding box center [446, 108] width 245 height 19
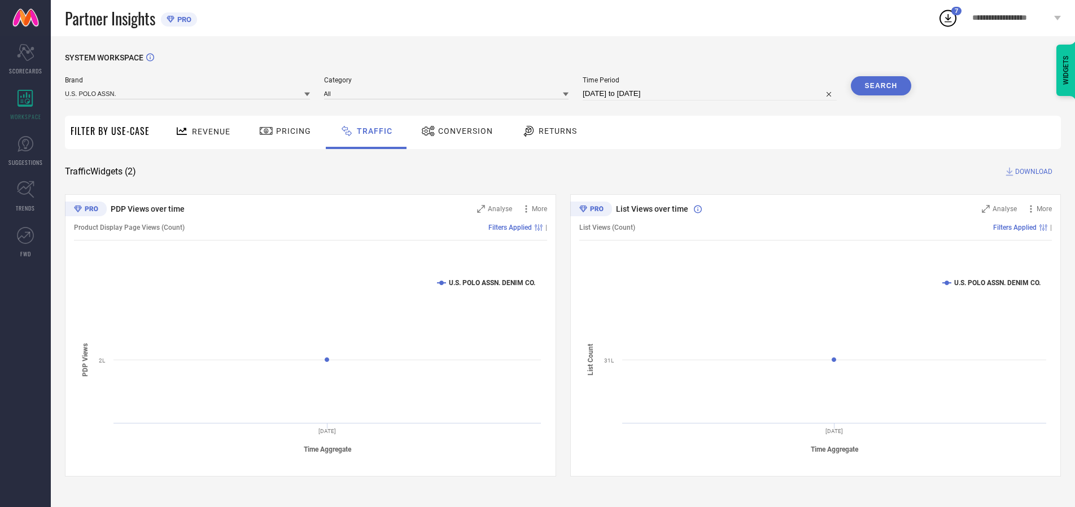
click at [881, 86] on button "Search" at bounding box center [881, 85] width 61 height 19
click at [1032, 172] on span "DOWNLOAD" at bounding box center [1033, 171] width 37 height 11
click at [712, 94] on input at bounding box center [710, 94] width 254 height 14
select select "7"
select select "2025"
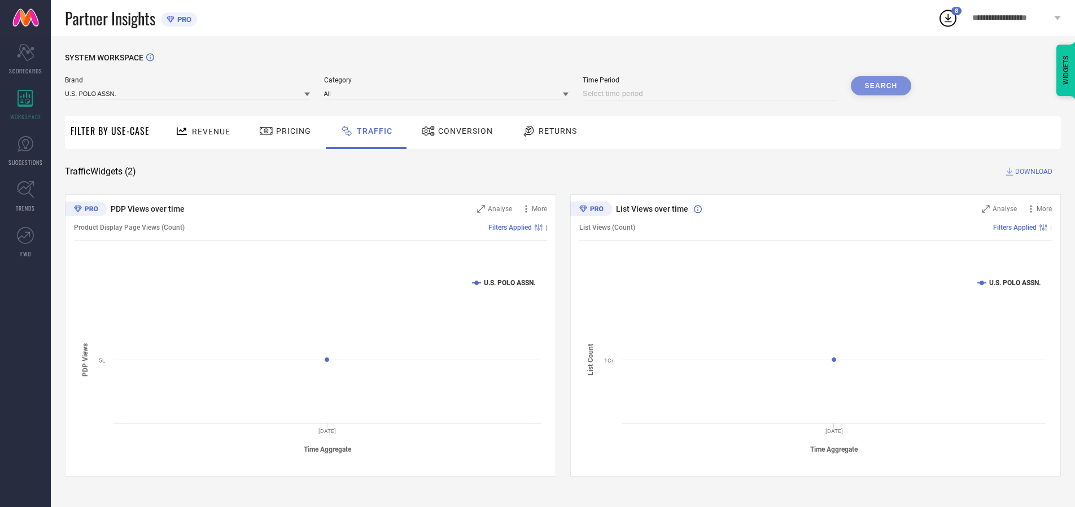
select select "8"
select select "2025"
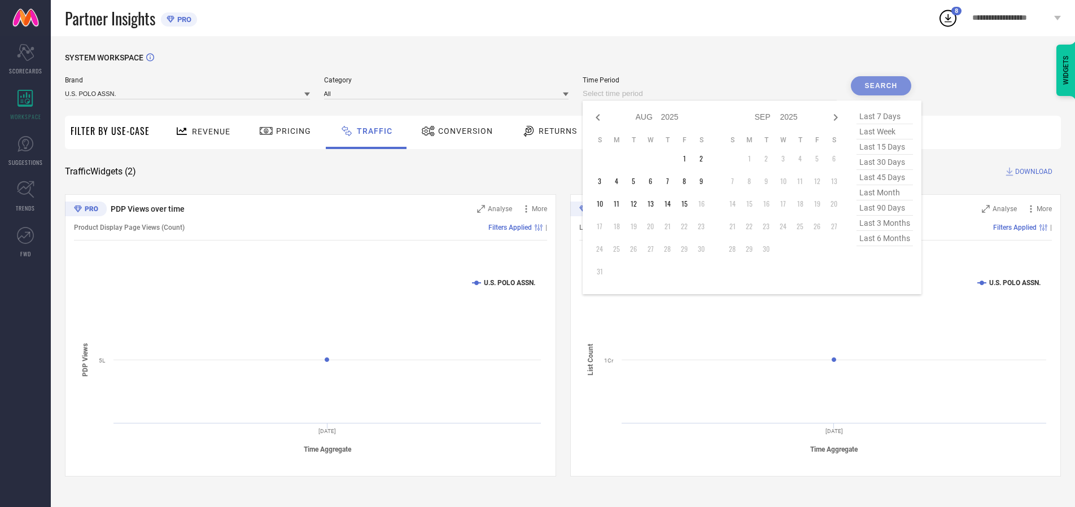
click at [688, 204] on td "15" at bounding box center [684, 203] width 17 height 17
type input "[DATE] to [DATE]"
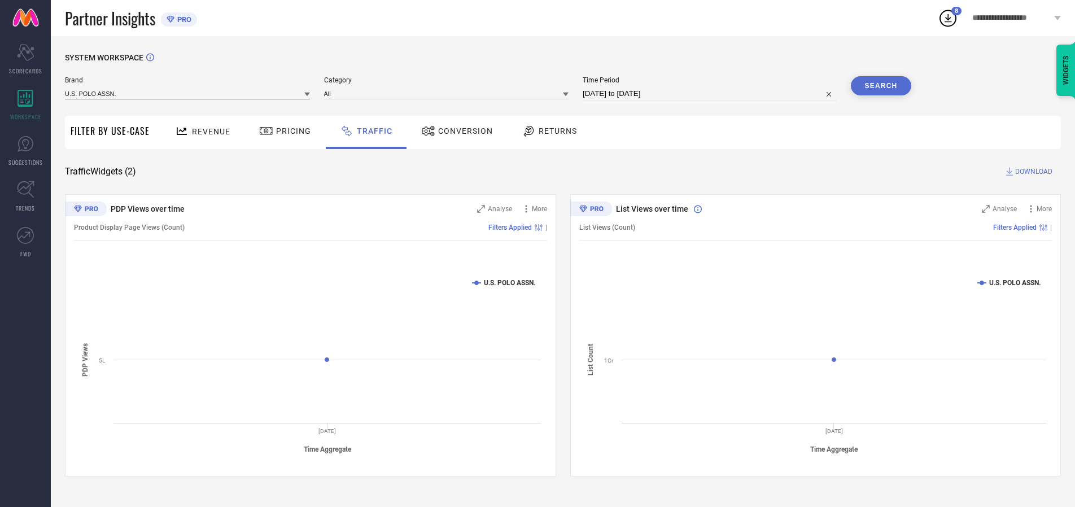
click at [188, 93] on input at bounding box center [187, 94] width 245 height 12
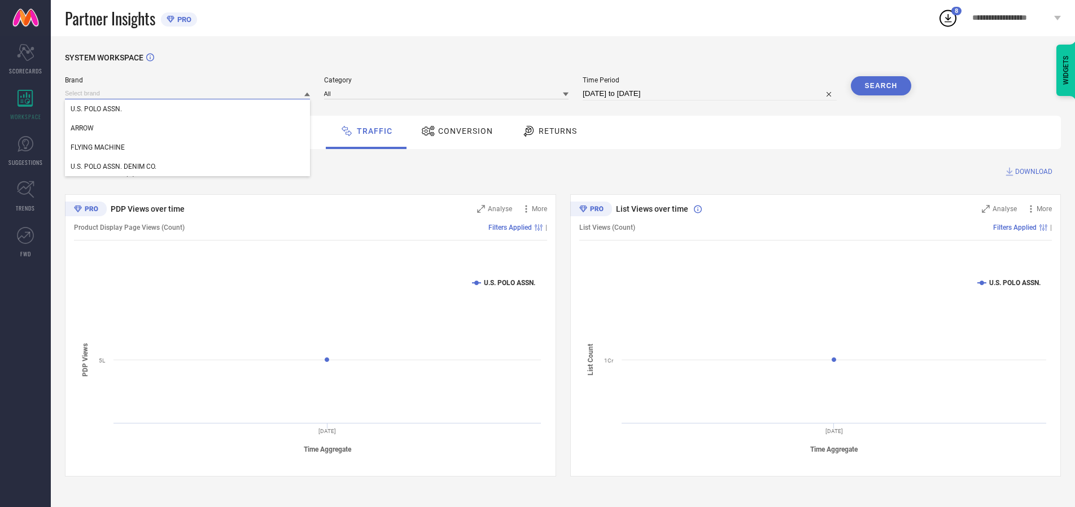
click at [188, 93] on input at bounding box center [187, 94] width 245 height 12
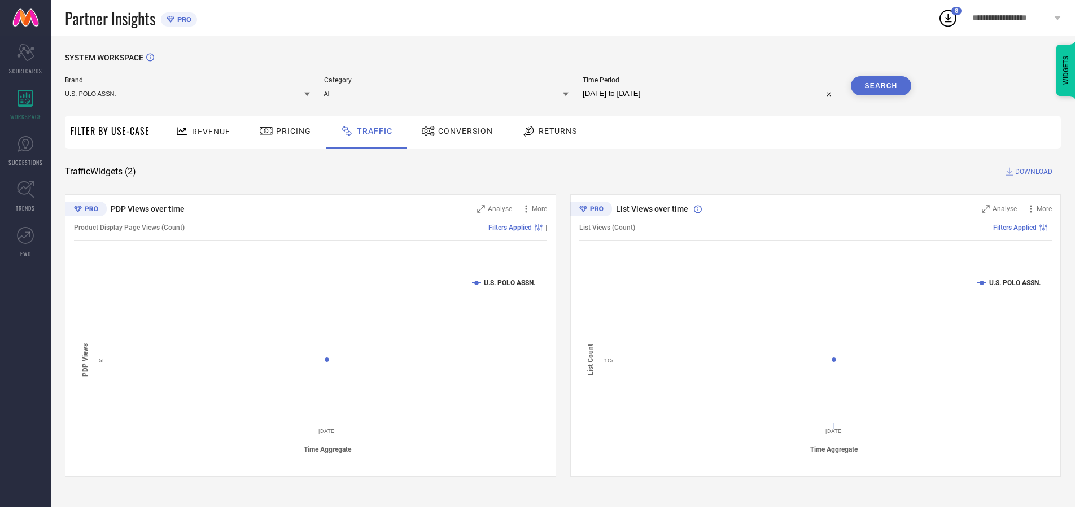
click at [188, 93] on input at bounding box center [187, 94] width 245 height 12
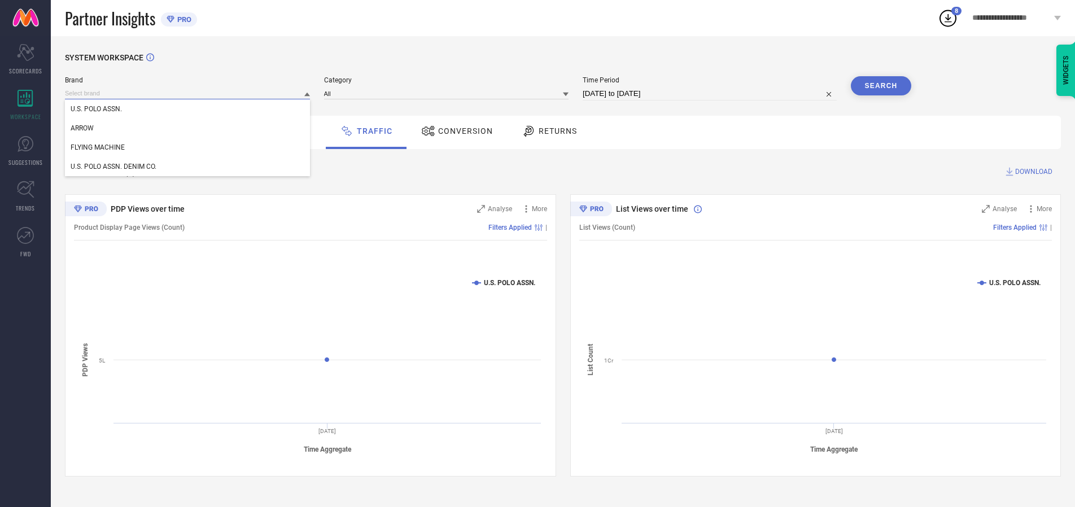
click at [188, 109] on div "U.S. POLO ASSN." at bounding box center [187, 108] width 245 height 19
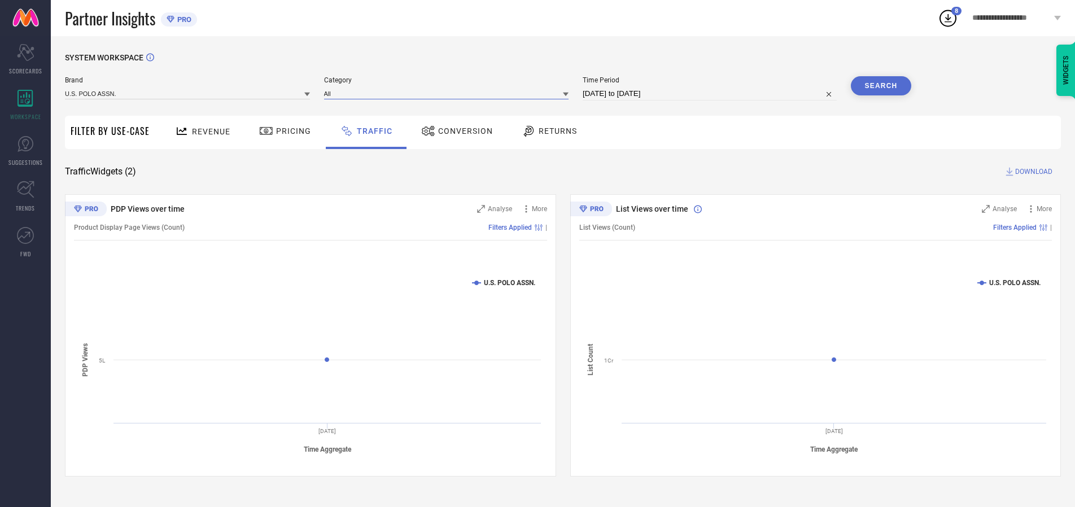
click at [449, 93] on input at bounding box center [446, 94] width 245 height 12
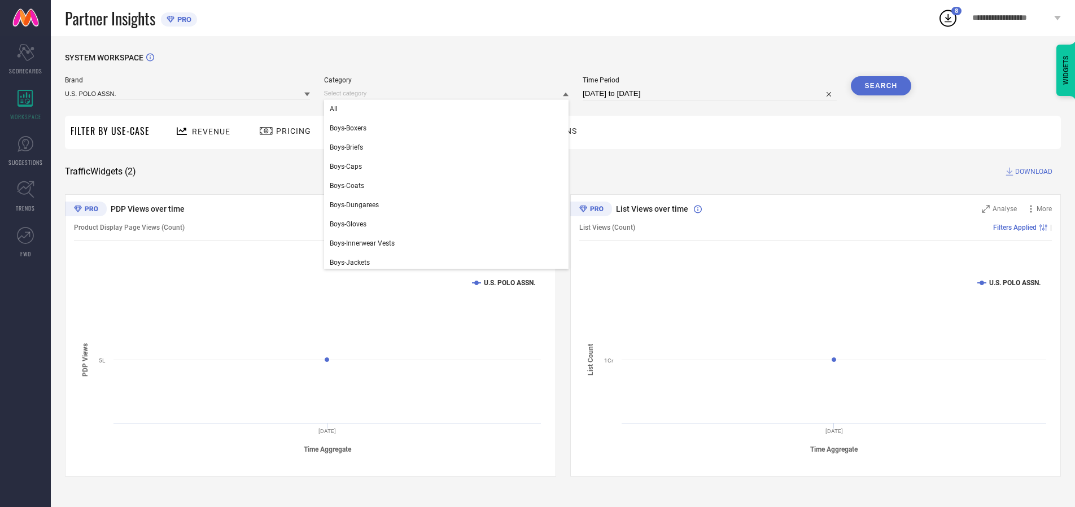
click at [449, 109] on div "All" at bounding box center [446, 108] width 245 height 19
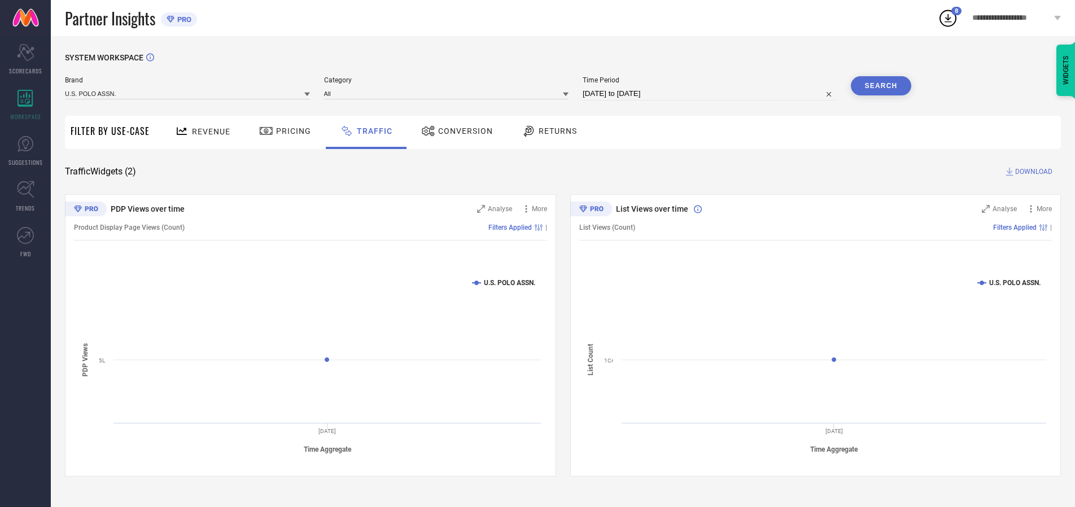
click at [881, 86] on button "Search" at bounding box center [881, 85] width 61 height 19
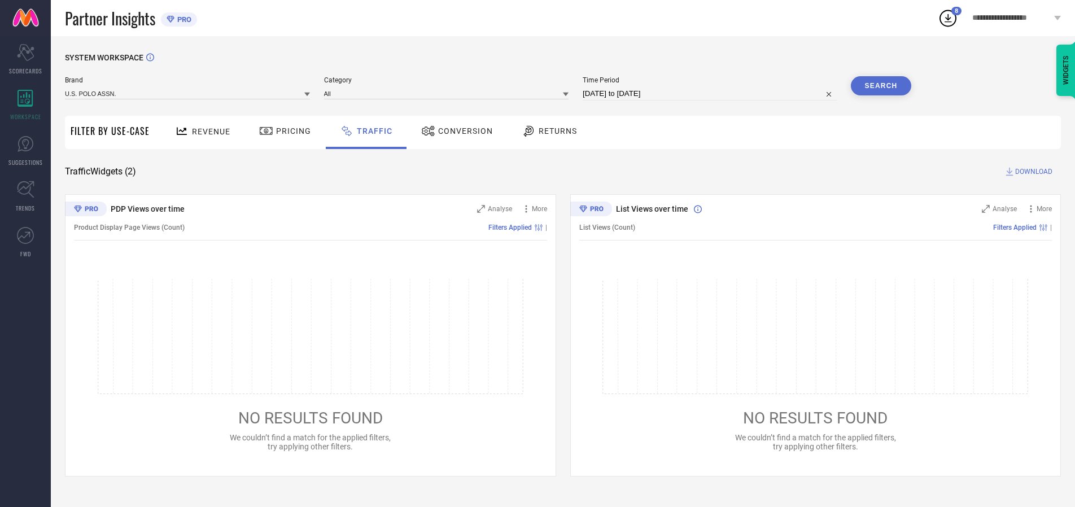
click at [1032, 172] on span "DOWNLOAD" at bounding box center [1033, 171] width 37 height 11
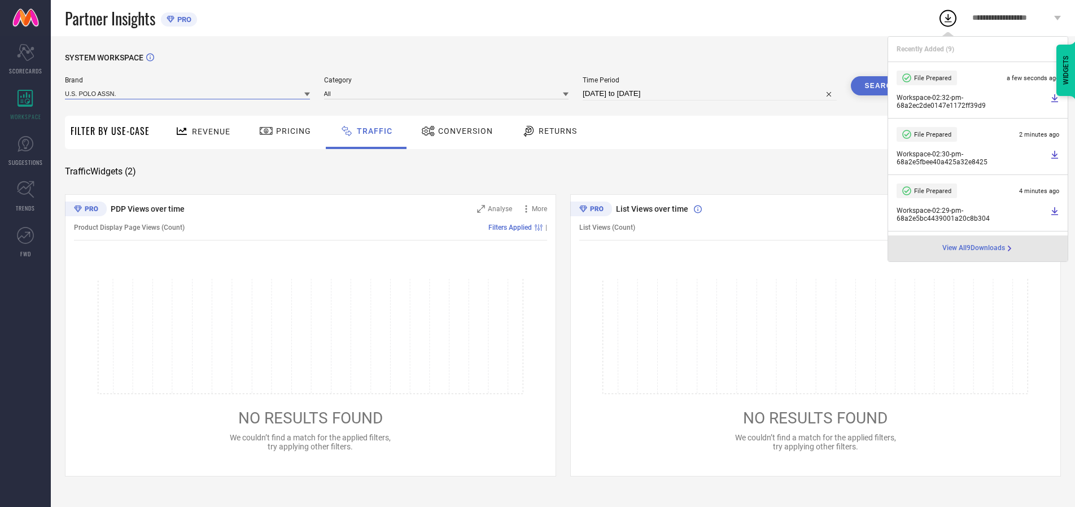
click at [188, 93] on input at bounding box center [187, 94] width 245 height 12
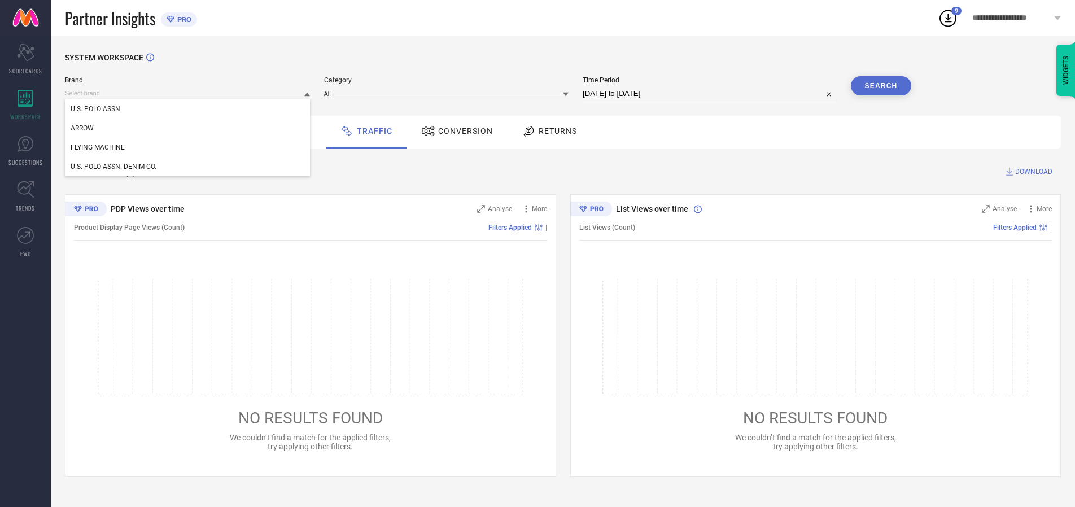
click at [188, 167] on div "U.S. POLO ASSN. DENIM CO." at bounding box center [187, 166] width 245 height 19
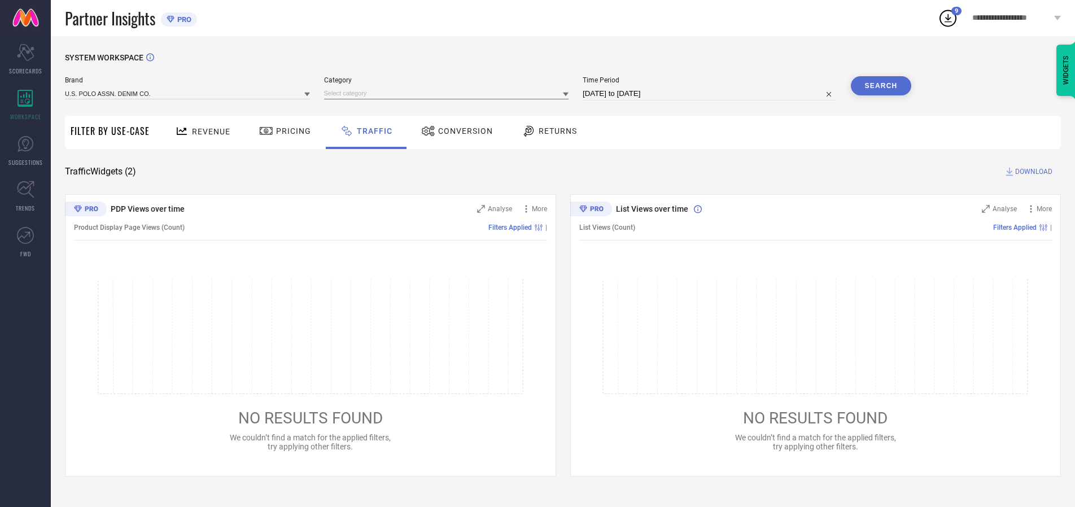
click at [449, 93] on input at bounding box center [446, 94] width 245 height 12
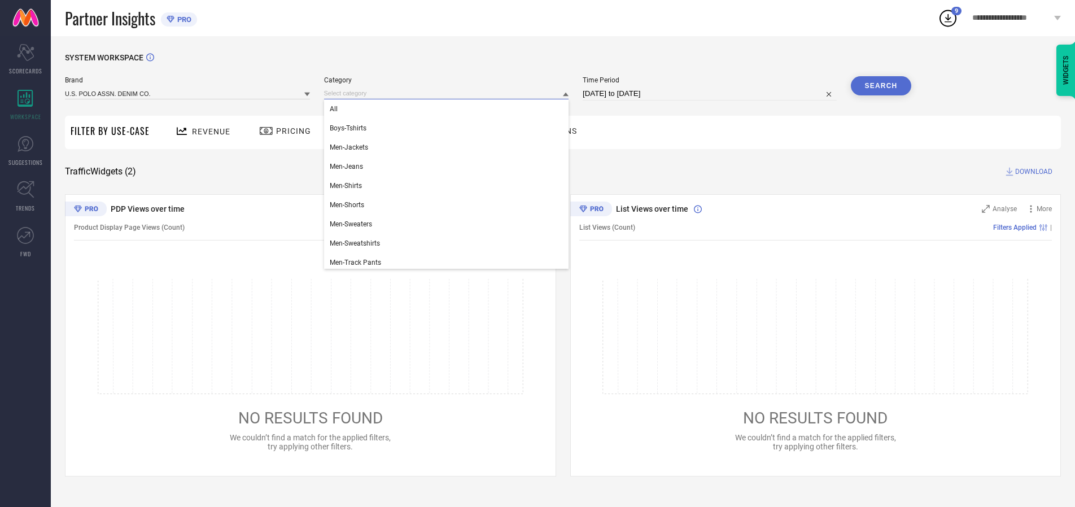
click at [449, 109] on div "All" at bounding box center [446, 108] width 245 height 19
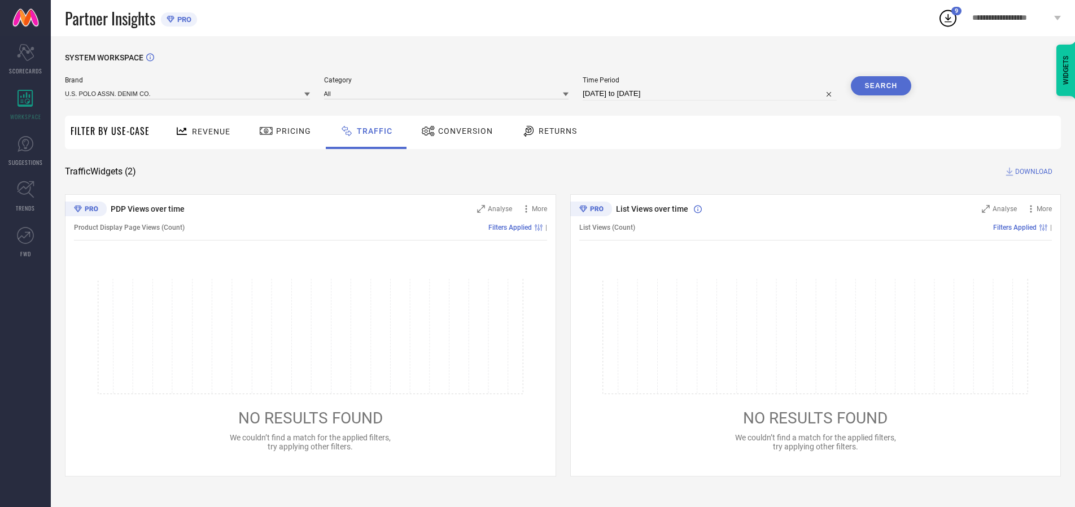
click at [881, 86] on button "Search" at bounding box center [881, 85] width 61 height 19
click at [1032, 172] on span "DOWNLOAD" at bounding box center [1033, 171] width 37 height 11
